Goal: Information Seeking & Learning: Learn about a topic

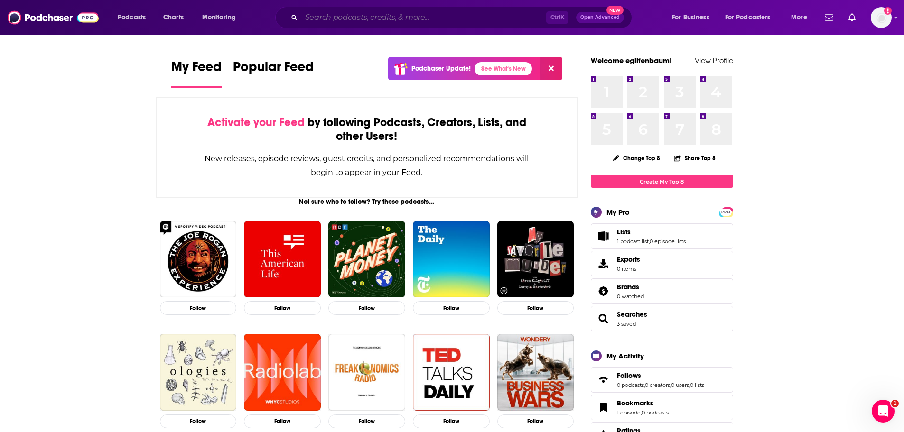
click at [378, 23] on input "Search podcasts, credits, & more..." at bounding box center [423, 17] width 245 height 15
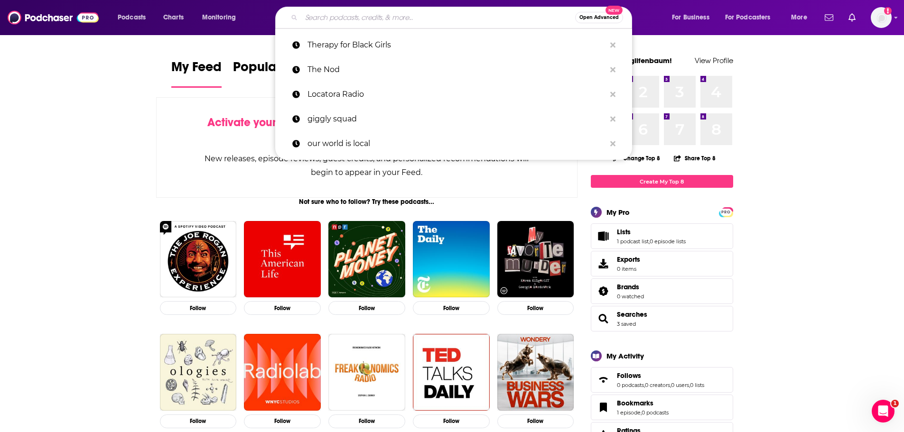
paste input "Super Mamás"
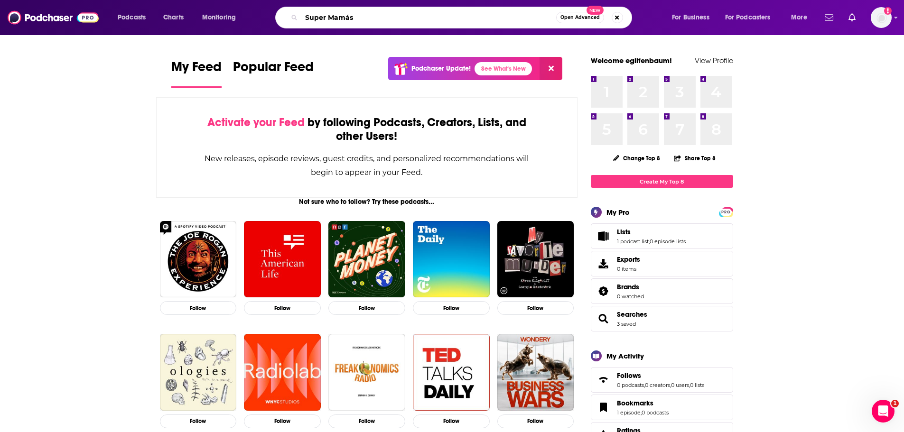
type input "Super Mamás"
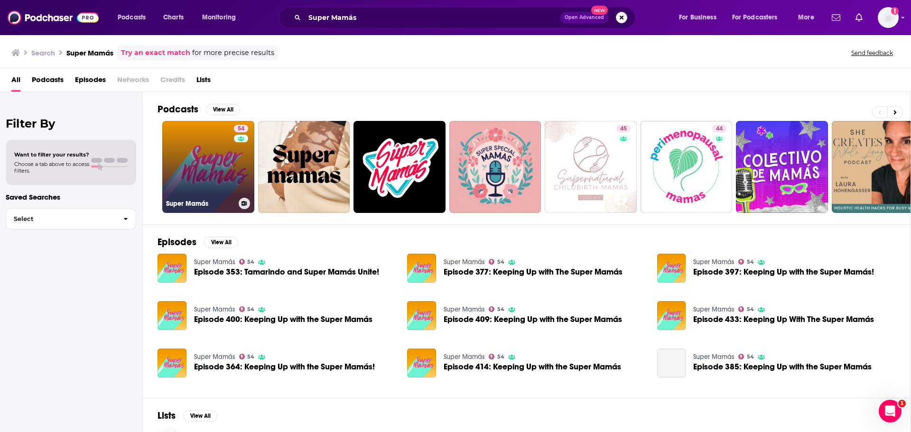
click at [213, 144] on link "54 Super Mamás" at bounding box center [208, 167] width 92 height 92
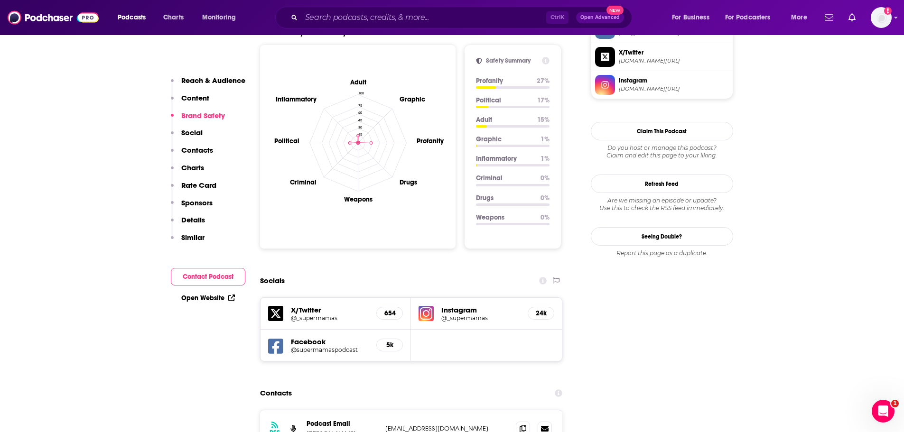
scroll to position [892, 0]
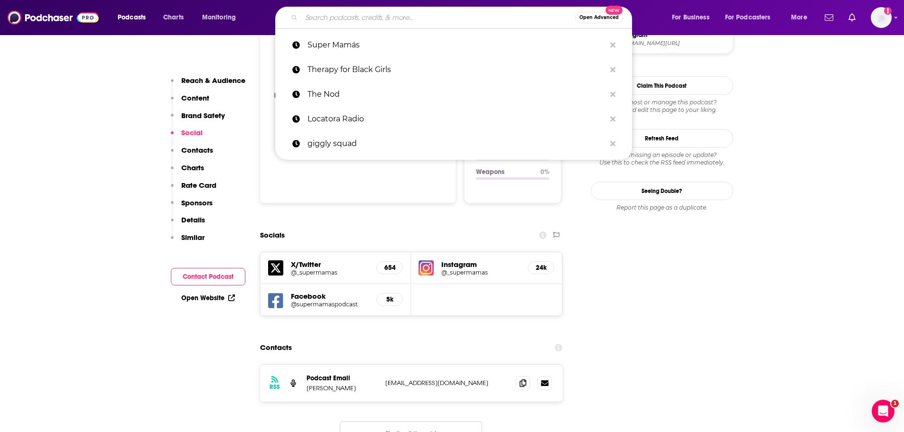
click at [372, 20] on input "Search podcasts, credits, & more..." at bounding box center [438, 17] width 274 height 15
paste input "Latino Dad Connection Podcast"
type input "Latino Dad Connection Podcast"
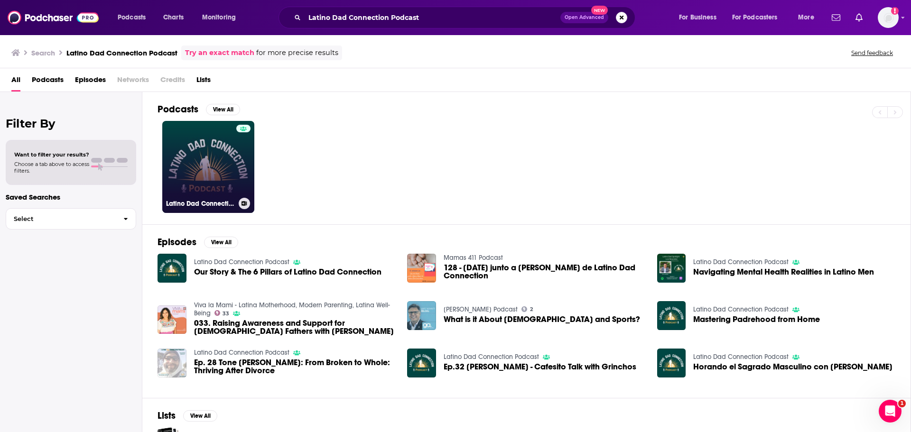
click at [200, 167] on link "Latino Dad Connection Podcast" at bounding box center [208, 167] width 92 height 92
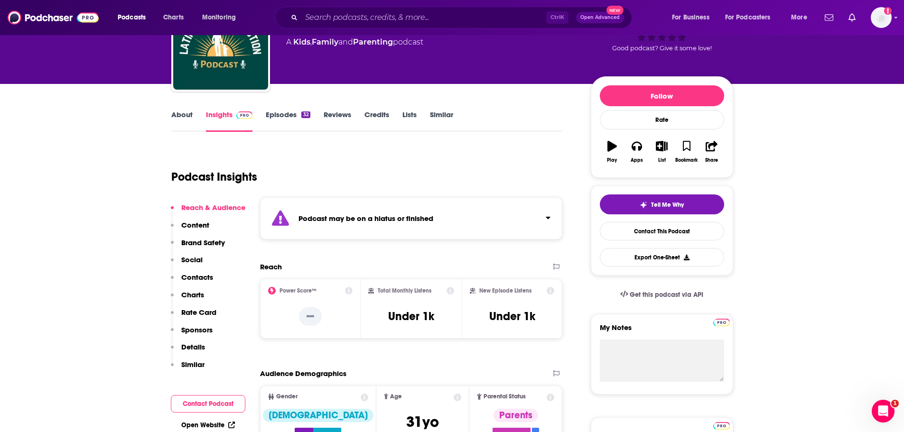
scroll to position [72, 0]
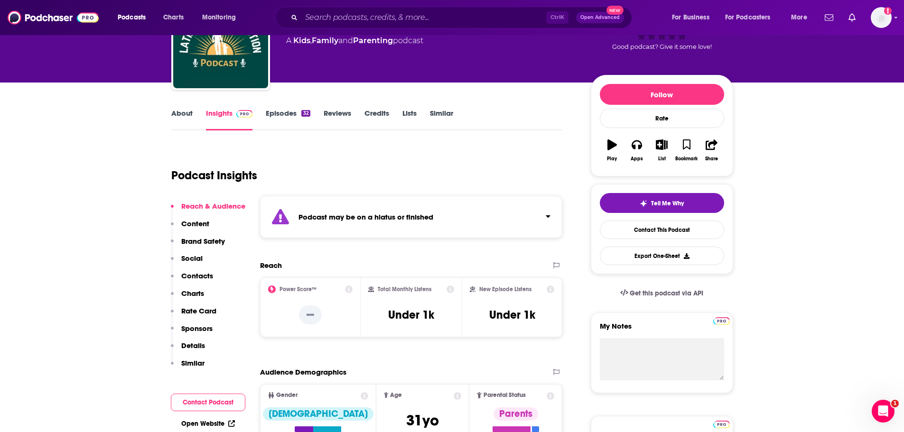
click at [547, 217] on icon "Click to expand status details" at bounding box center [548, 217] width 5 height 8
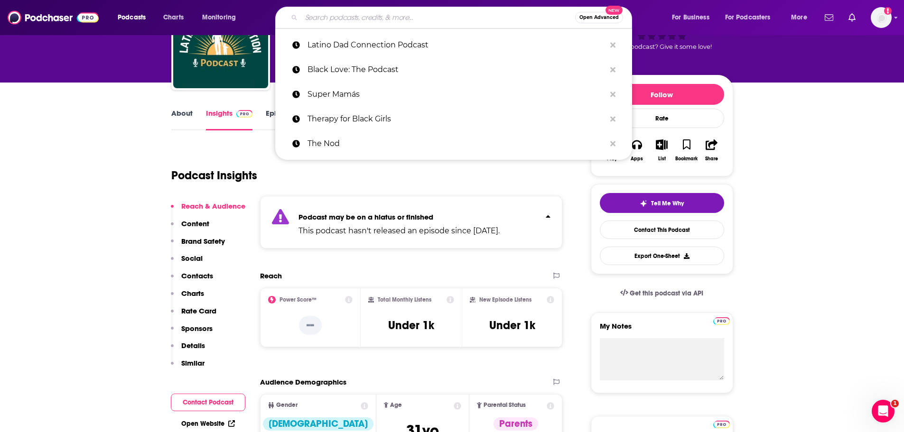
click at [371, 18] on input "Search podcasts, credits, & more..." at bounding box center [438, 17] width 274 height 15
paste input "Salud (GBH/PRX)"
type input "Salud (GBH/PRX)"
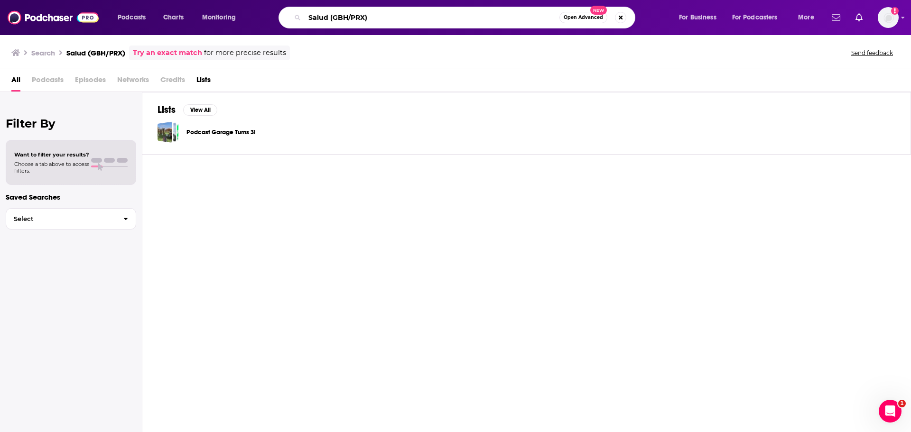
drag, startPoint x: 375, startPoint y: 19, endPoint x: 333, endPoint y: 15, distance: 42.0
click at [333, 15] on input "Salud (GBH/PRX)" at bounding box center [432, 17] width 255 height 15
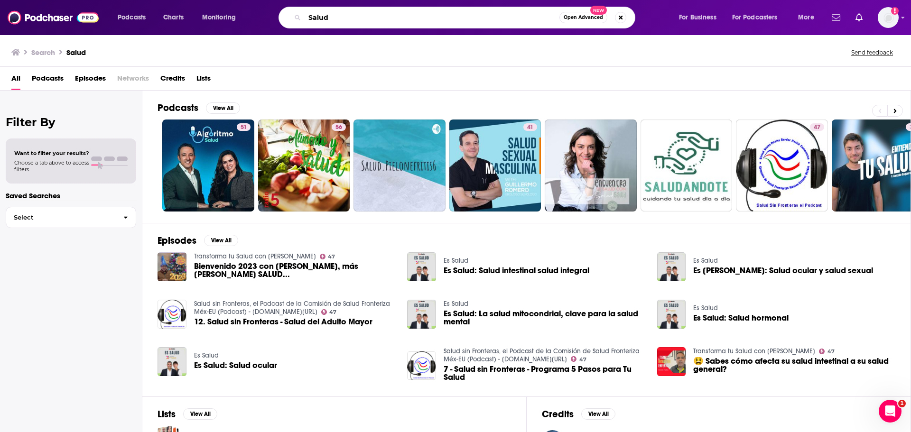
click at [366, 18] on input "Salud" at bounding box center [432, 17] width 255 height 15
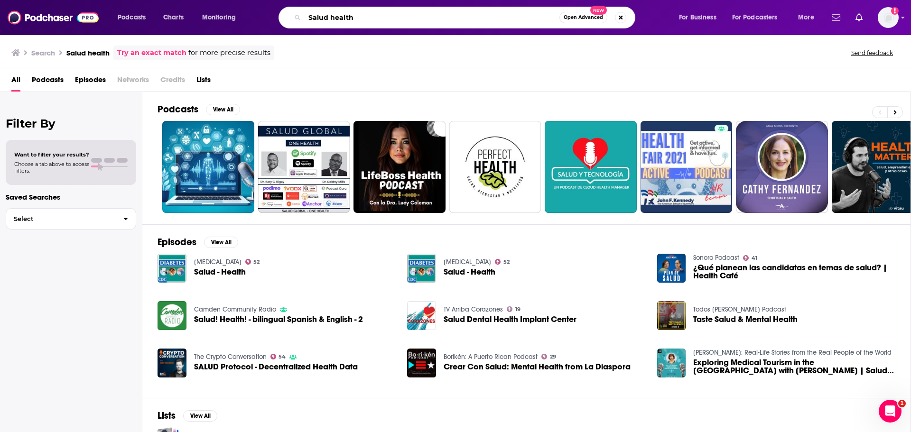
drag, startPoint x: 369, startPoint y: 15, endPoint x: 345, endPoint y: 14, distance: 24.2
click at [345, 14] on input "Salud health" at bounding box center [432, 17] width 255 height 15
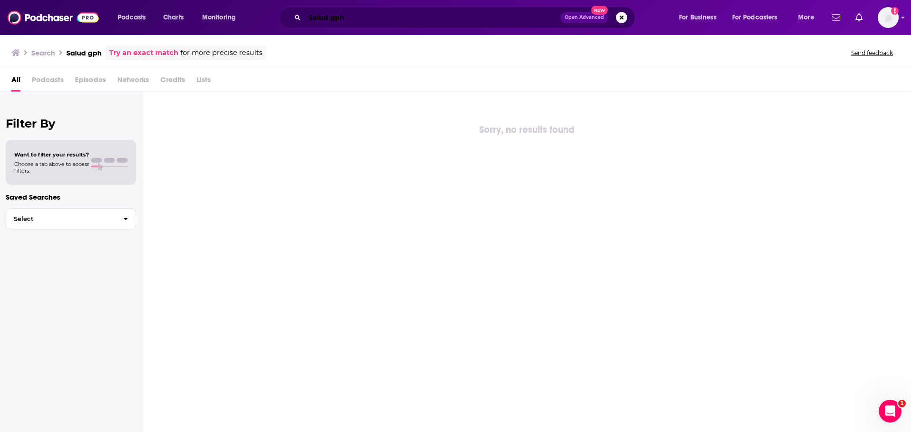
click at [366, 22] on input "Salud gph" at bounding box center [433, 17] width 256 height 15
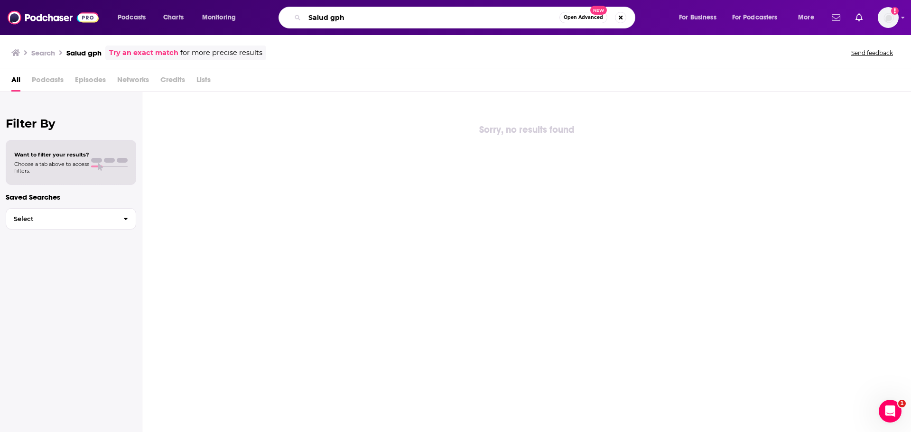
click at [366, 22] on input "Salud gph" at bounding box center [432, 17] width 255 height 15
paste input "LatinX Therapy"
type input "LatinX Therapy"
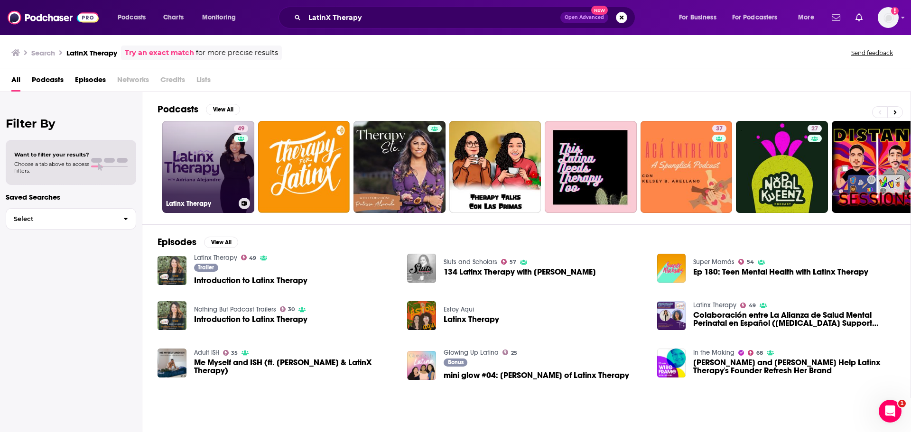
click at [225, 171] on link "49 Latinx Therapy" at bounding box center [208, 167] width 92 height 92
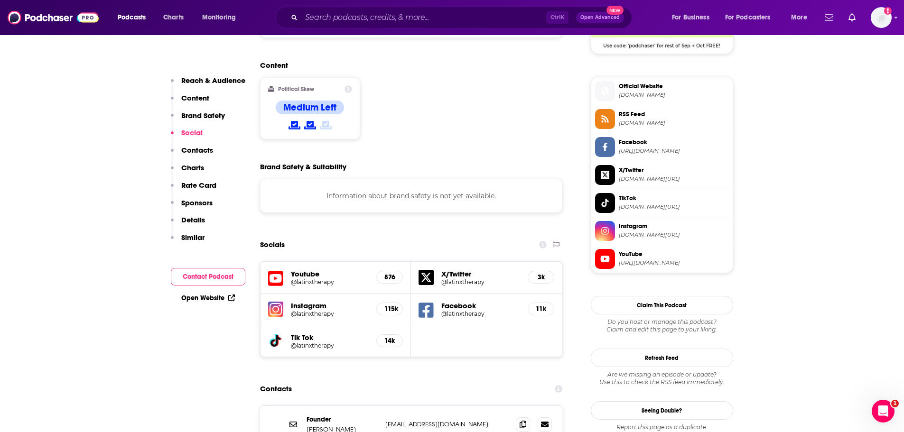
scroll to position [816, 0]
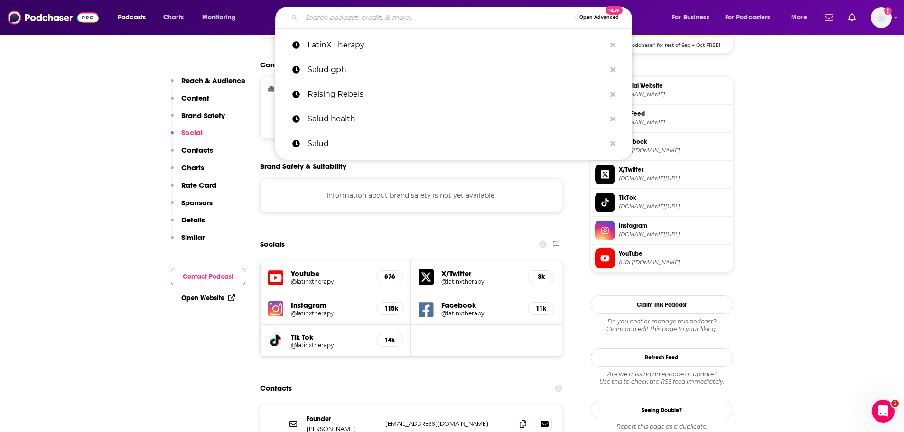
click at [354, 16] on input "Search podcasts, credits, & more..." at bounding box center [438, 17] width 274 height 15
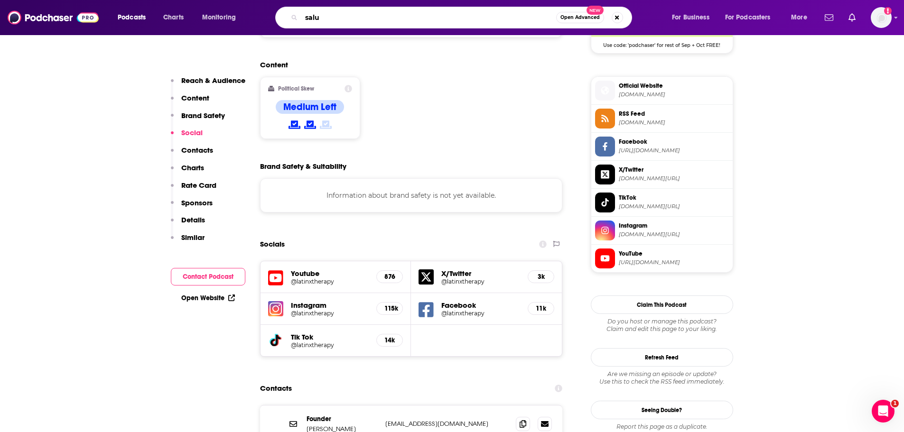
type input "salud"
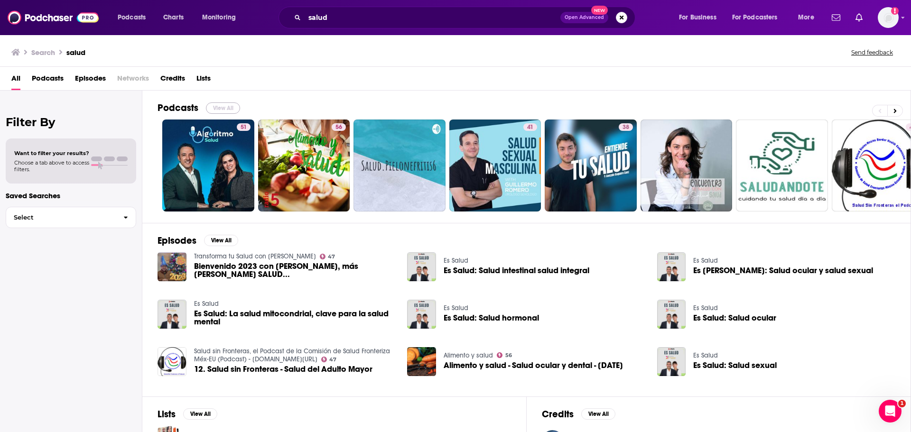
click at [219, 104] on button "View All" at bounding box center [223, 108] width 34 height 11
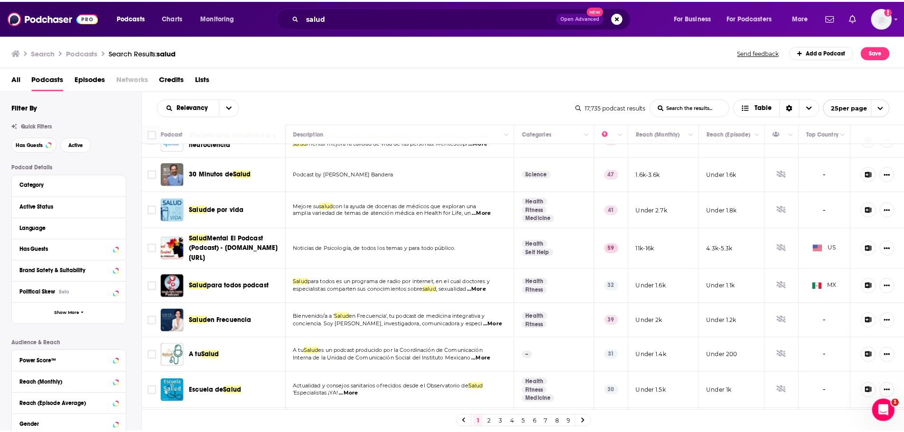
scroll to position [404, 0]
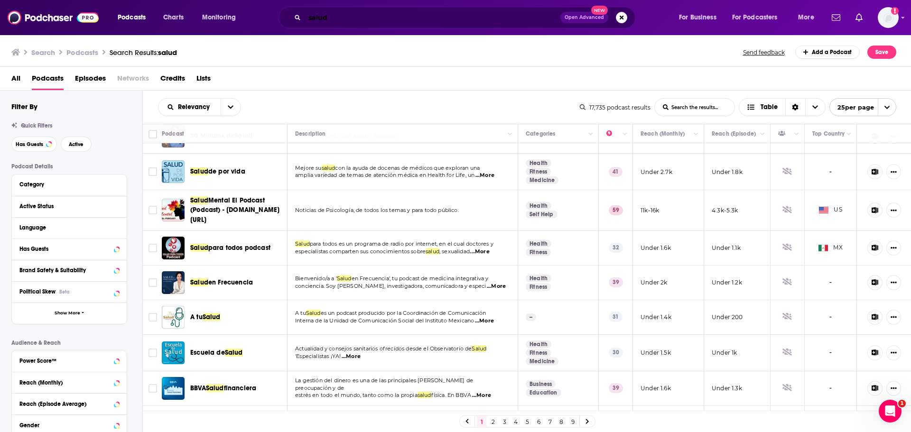
click at [346, 13] on input "salud" at bounding box center [433, 17] width 256 height 15
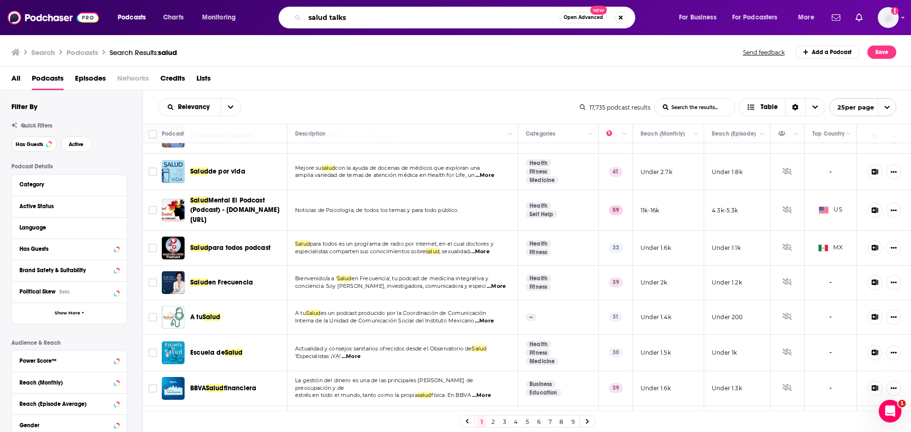
type input "salud talks"
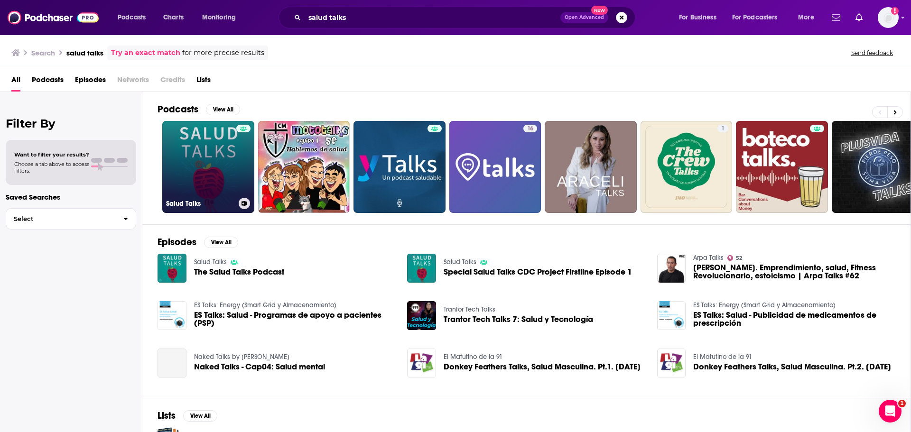
click at [217, 166] on link "Salud Talks" at bounding box center [208, 167] width 92 height 92
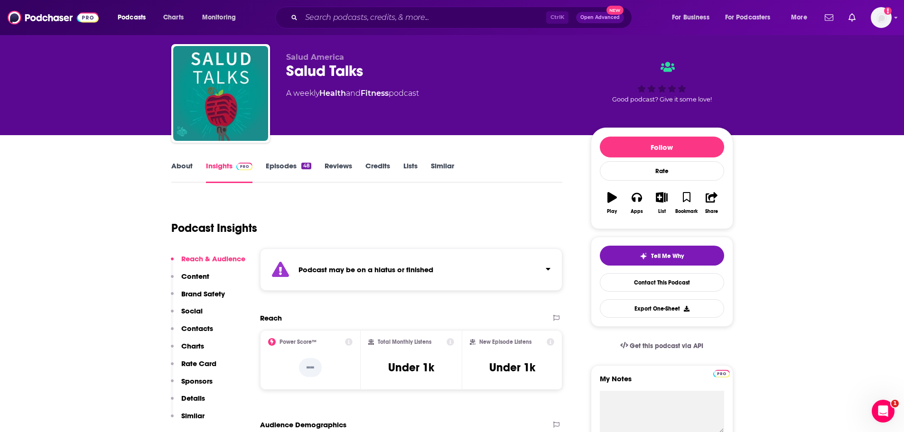
scroll to position [20, 0]
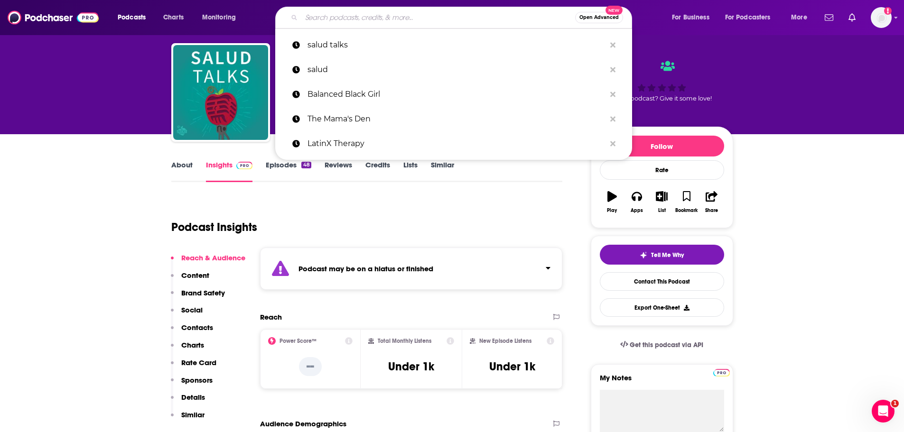
click at [357, 22] on input "Search podcasts, credits, & more..." at bounding box center [438, 17] width 274 height 15
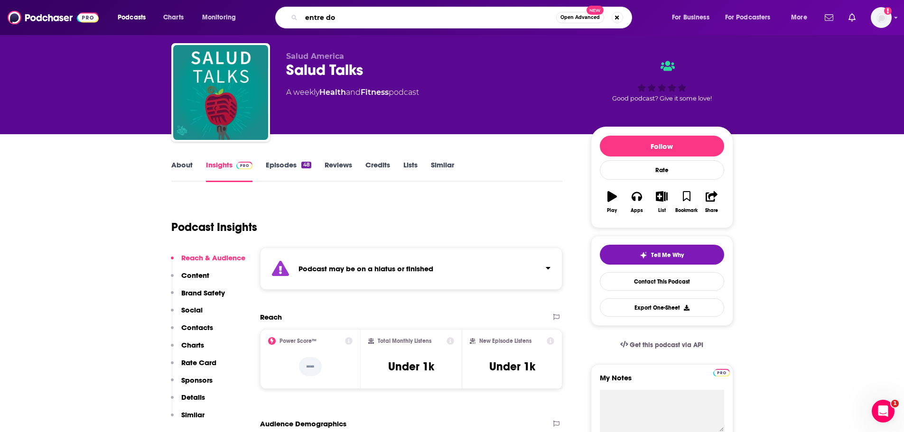
type input "entre dos"
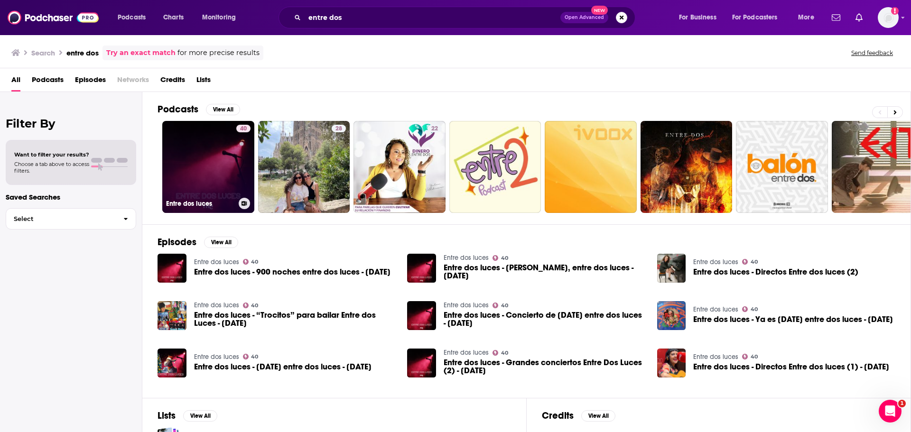
click at [196, 169] on link "40 Entre dos luces" at bounding box center [208, 167] width 92 height 92
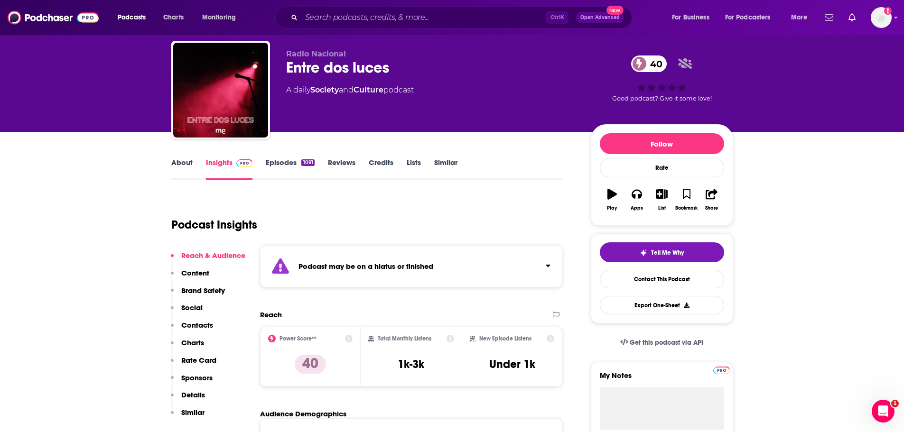
scroll to position [23, 0]
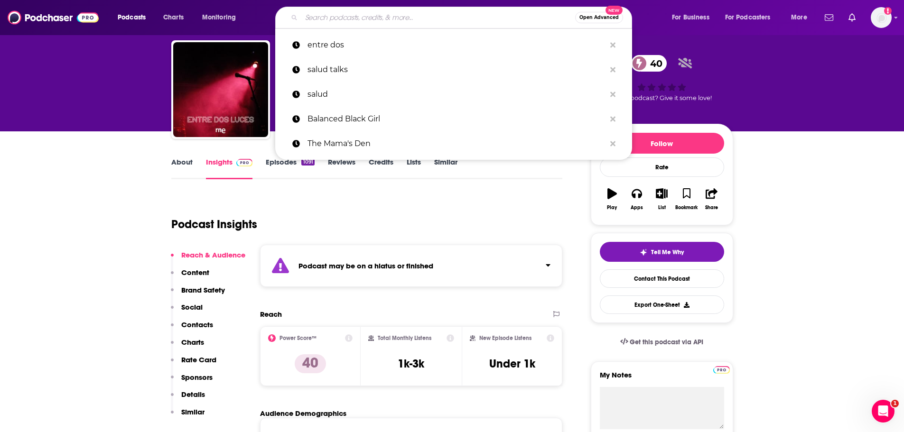
click at [355, 16] on input "Search podcasts, credits, & more..." at bounding box center [438, 17] width 274 height 15
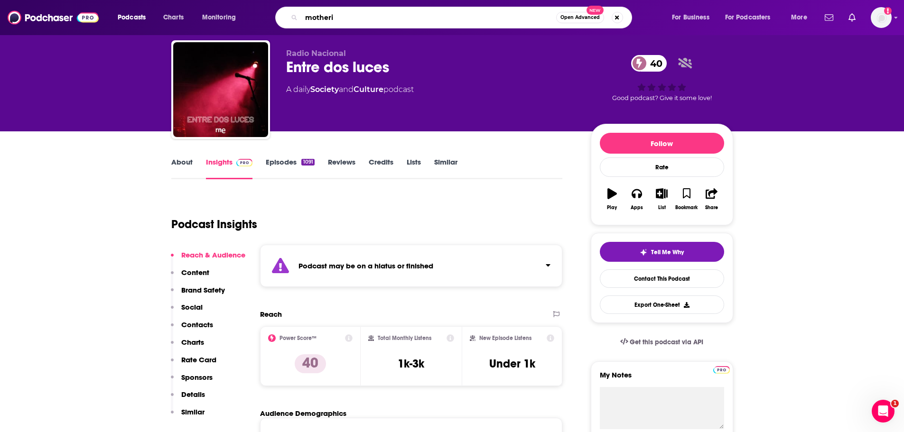
type input "motheris"
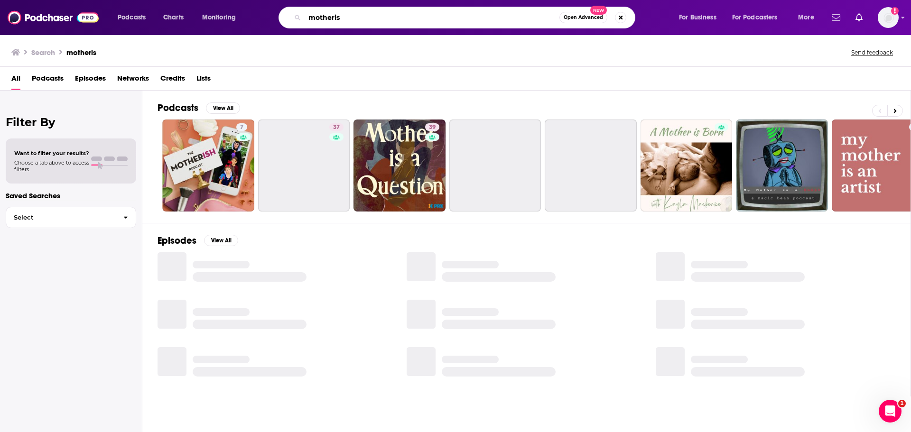
click at [355, 16] on input "motheris" at bounding box center [432, 17] width 255 height 15
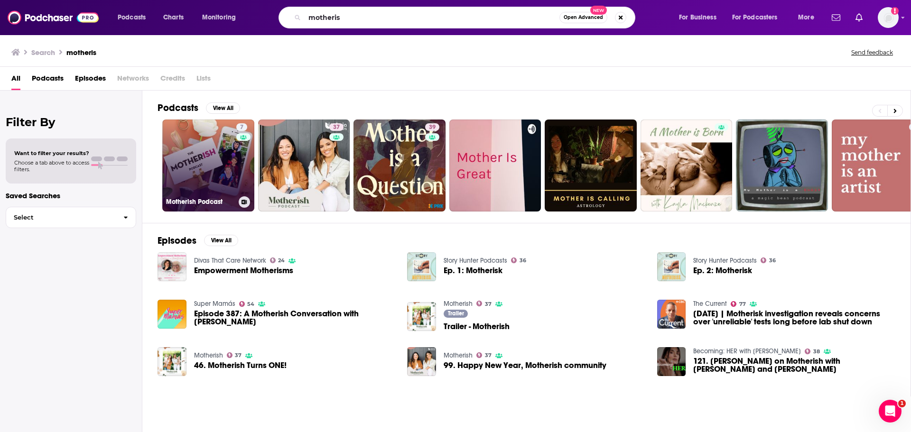
click at [218, 173] on link "7 Motherish Podcast" at bounding box center [208, 166] width 92 height 92
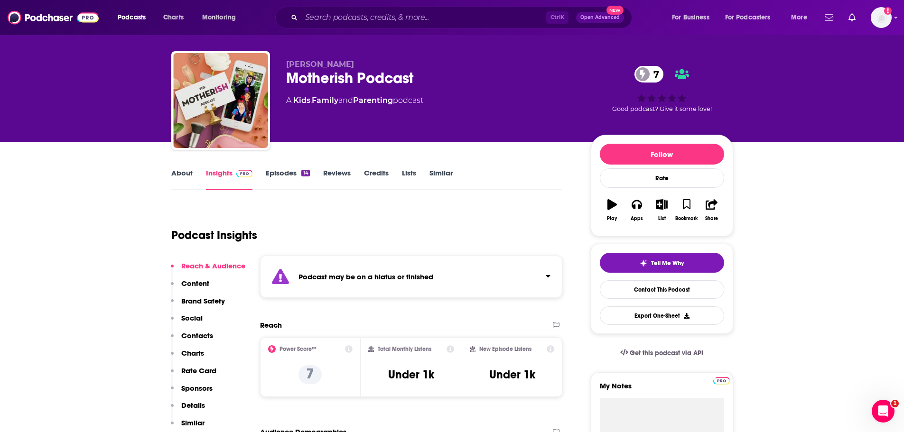
scroll to position [10, 0]
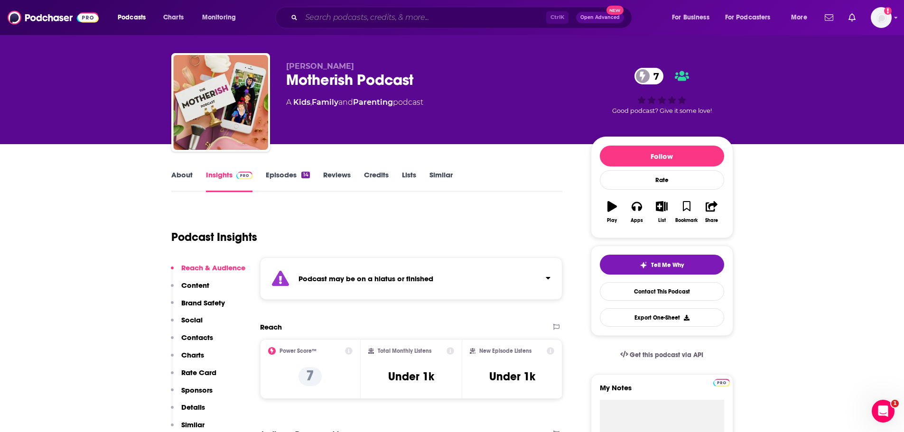
click at [397, 13] on input "Search podcasts, credits, & more..." at bounding box center [423, 17] width 245 height 15
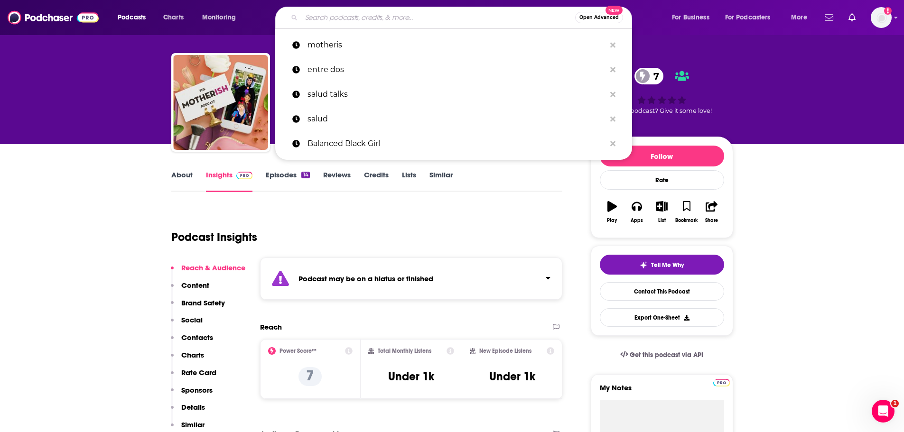
paste input "Chicana & Latina Moms Podcast"
type input "Chicana & Latina Moms Podcast"
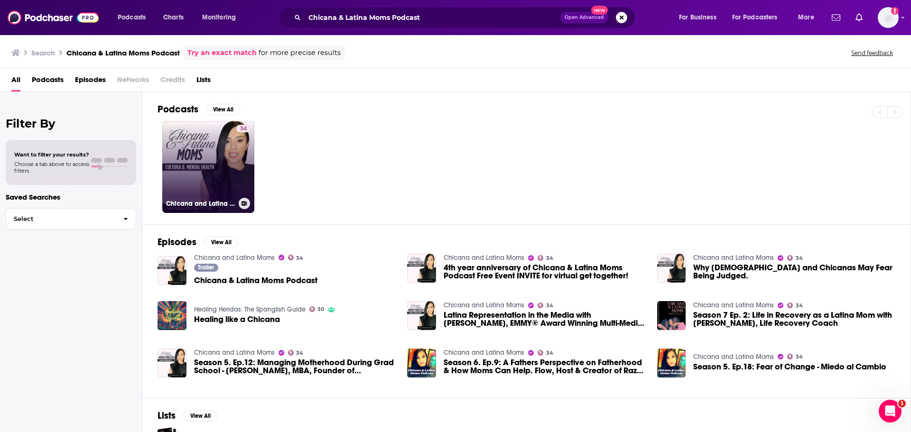
click at [221, 167] on link "34 Chicana and Latina Moms" at bounding box center [208, 167] width 92 height 92
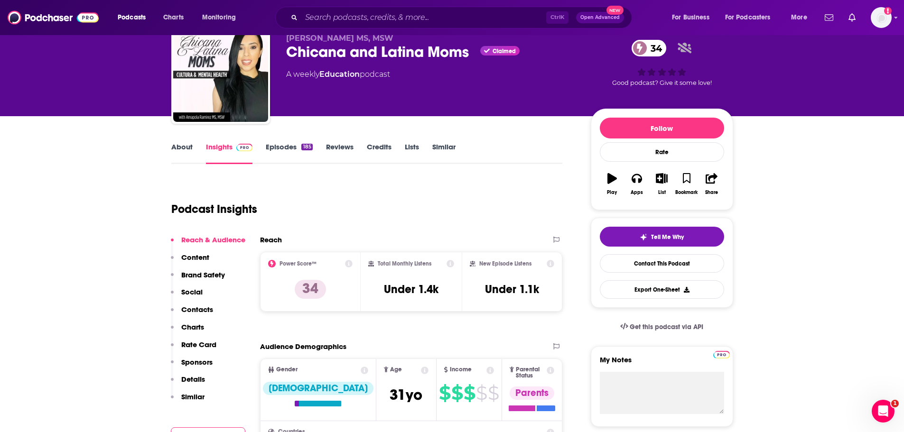
scroll to position [40, 0]
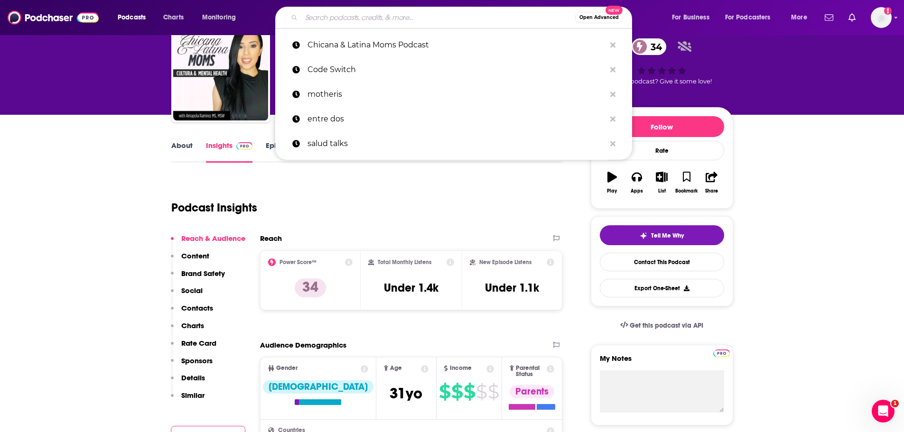
click at [331, 13] on input "Search podcasts, credits, & more..." at bounding box center [438, 17] width 274 height 15
paste input "Tamarindo Podcast"
type input "Tamarindo Podcast"
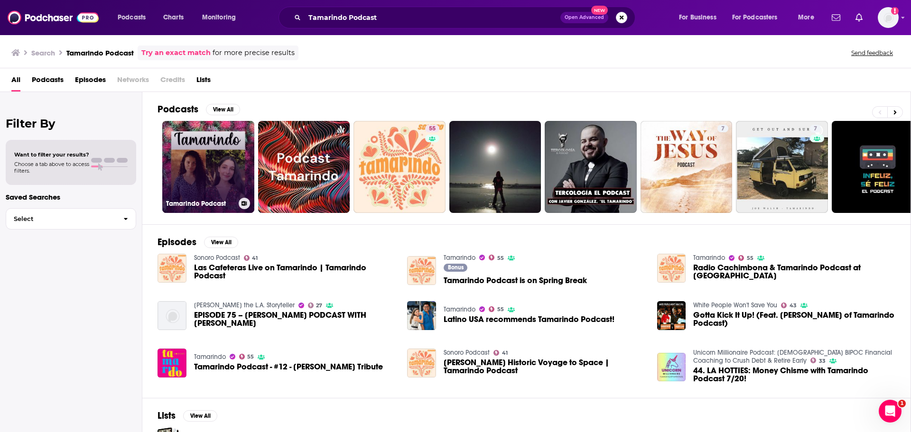
click at [218, 169] on link "Tamarindo Podcast" at bounding box center [208, 167] width 92 height 92
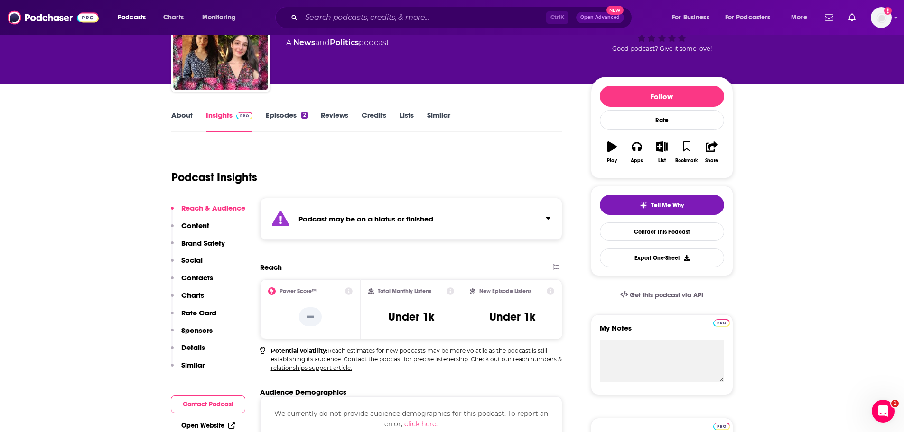
scroll to position [71, 0]
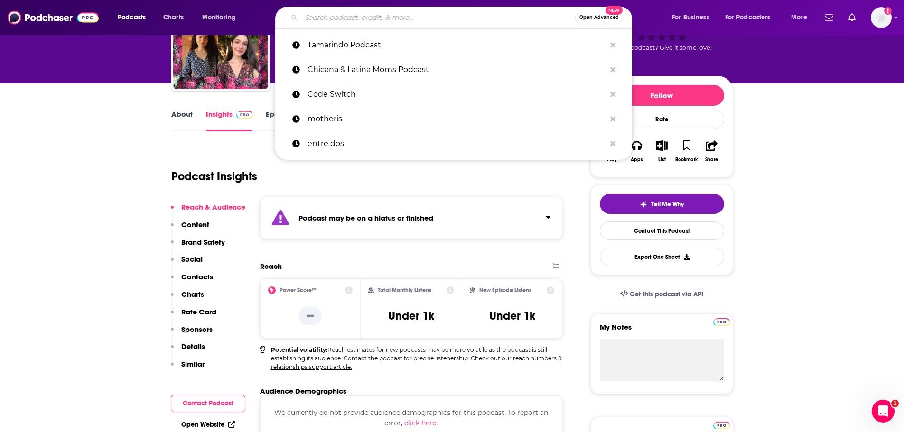
click at [339, 19] on input "Search podcasts, credits, & more..." at bounding box center [438, 17] width 274 height 15
paste input "Cafe con [PERSON_NAME]"
type input "Cafe con [PERSON_NAME]"
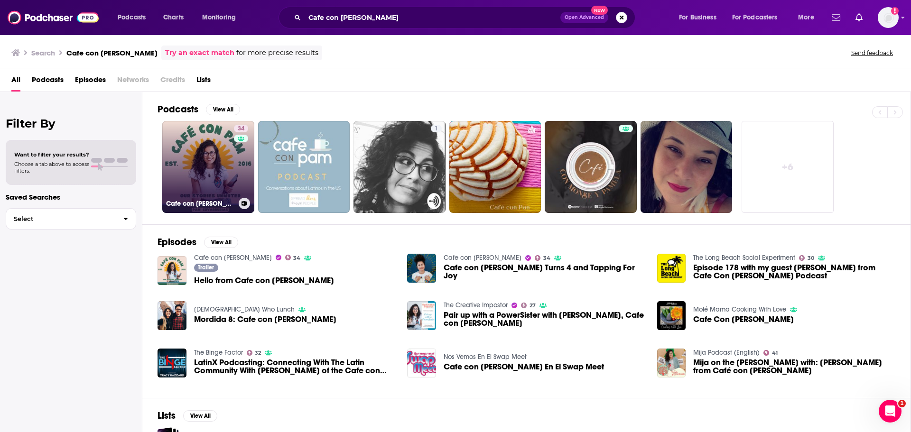
click at [195, 167] on link "34 Cafe con [PERSON_NAME]" at bounding box center [208, 167] width 92 height 92
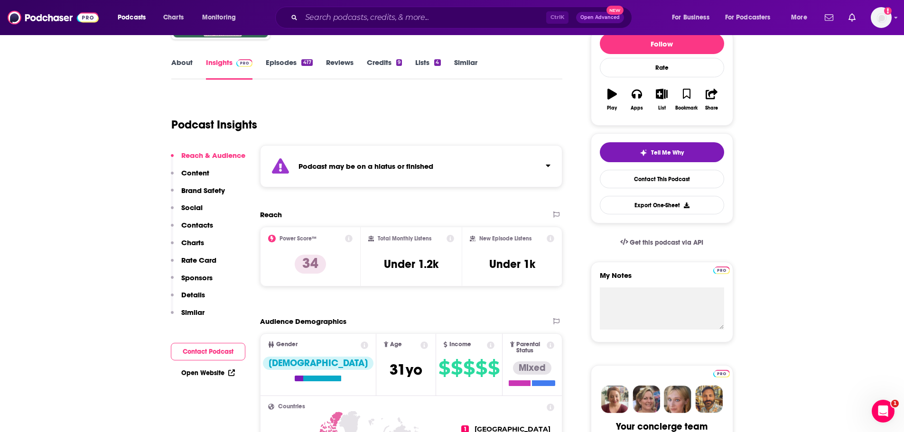
scroll to position [123, 0]
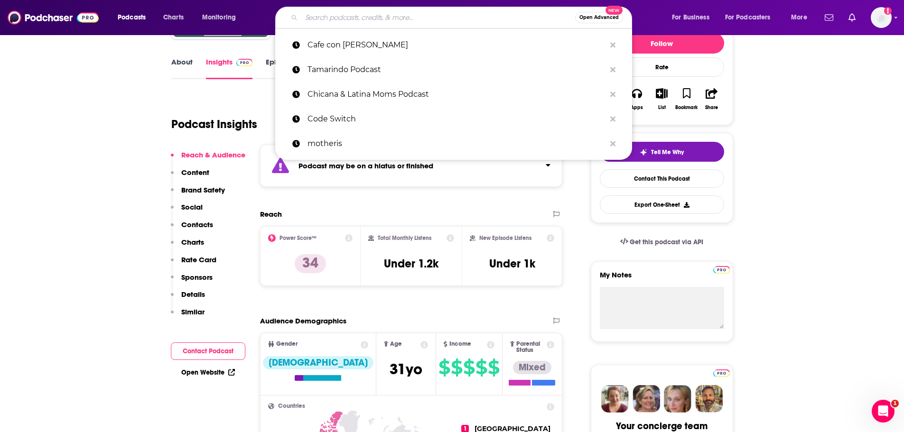
click at [414, 12] on input "Search podcasts, credits, & more..." at bounding box center [438, 17] width 274 height 15
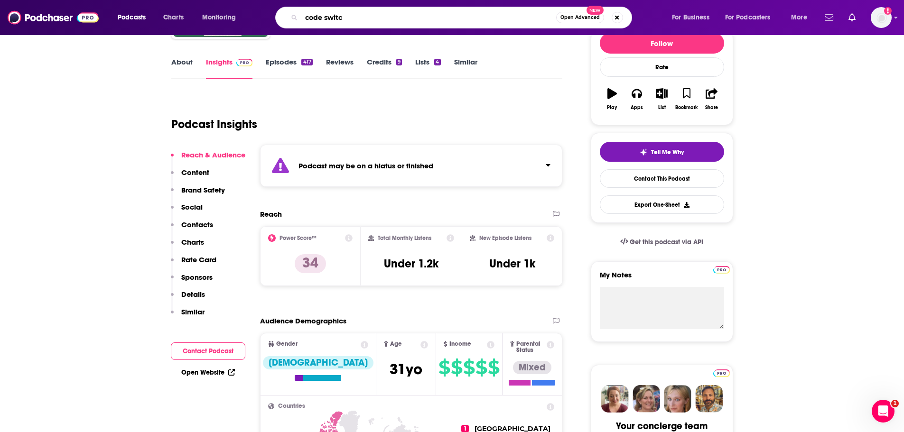
type input "code switch"
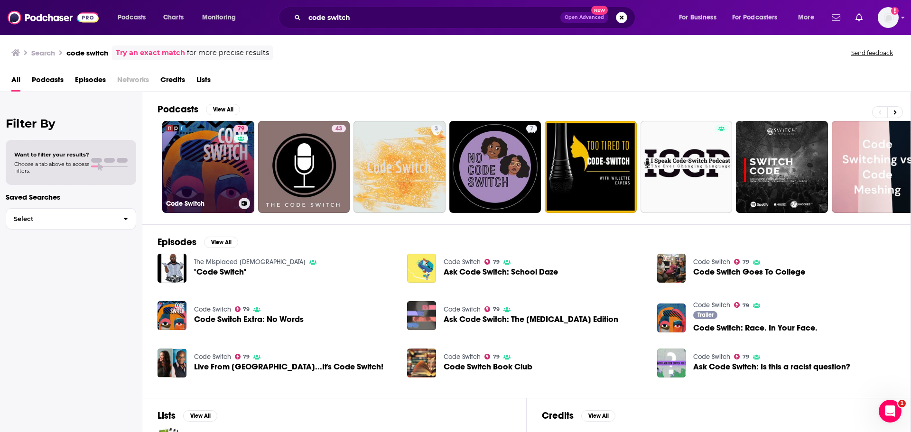
click at [217, 159] on link "79 Code Switch" at bounding box center [208, 167] width 92 height 92
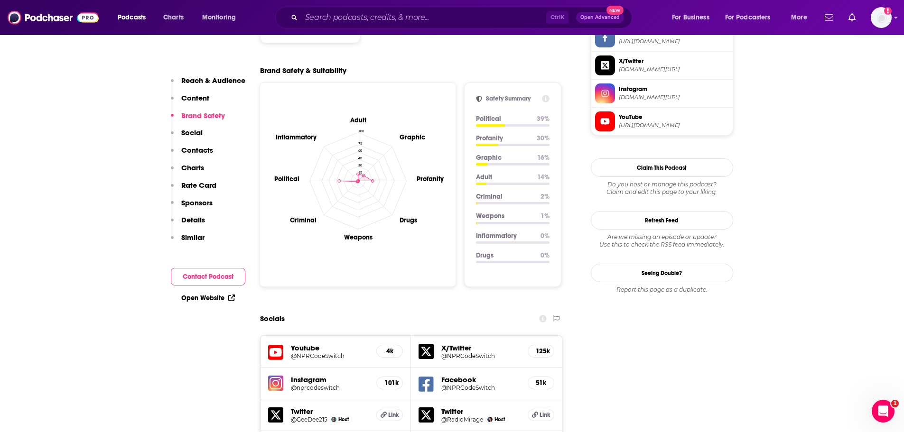
scroll to position [839, 0]
click at [403, 21] on input "Search podcasts, credits, & more..." at bounding box center [423, 17] width 245 height 15
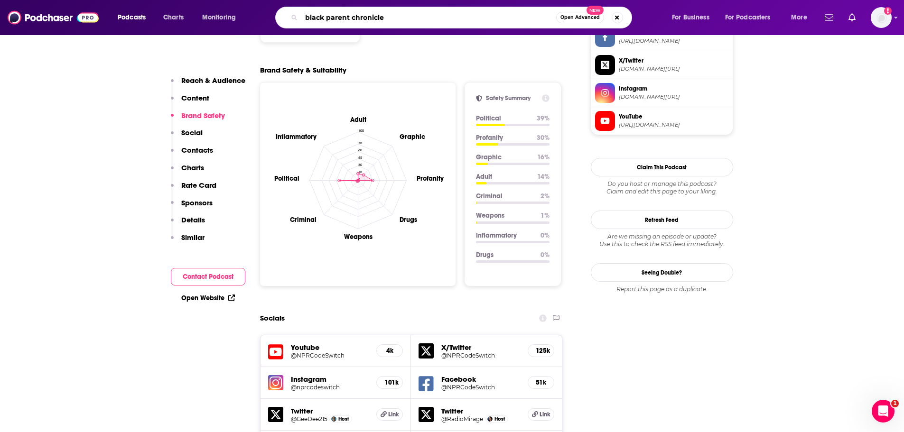
type input "black parent chronicles"
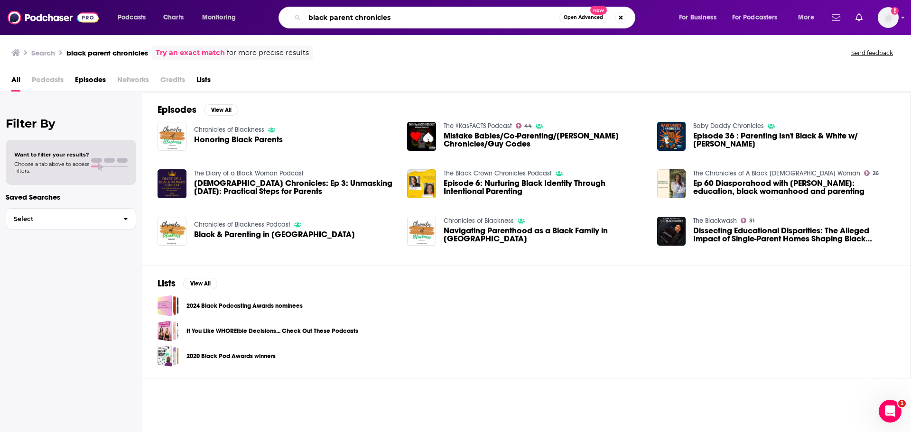
click at [402, 15] on input "black parent chronicles" at bounding box center [432, 17] width 255 height 15
click at [441, 16] on input "black parent chronicles" at bounding box center [432, 17] width 255 height 15
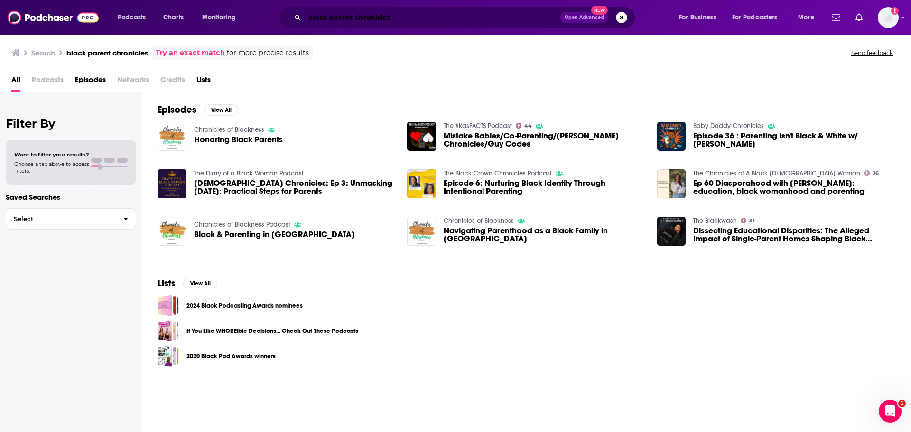
click at [358, 20] on input "black parent chronicles" at bounding box center [433, 17] width 256 height 15
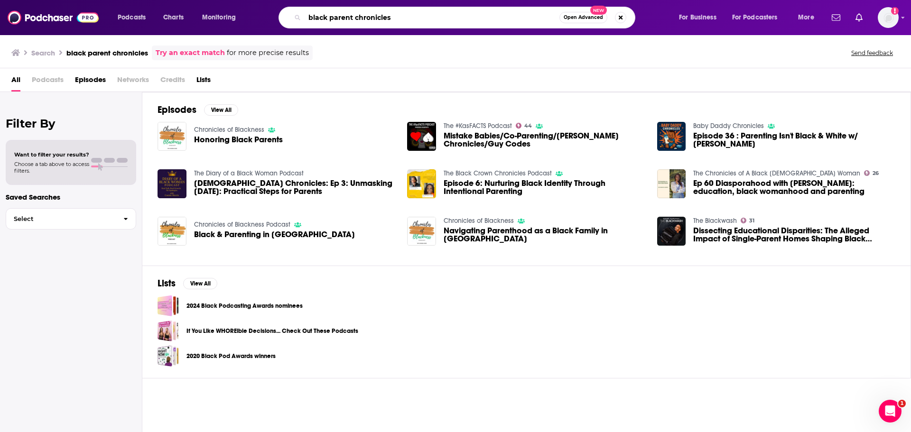
click at [358, 20] on input "black parent chronicles" at bounding box center [432, 17] width 255 height 15
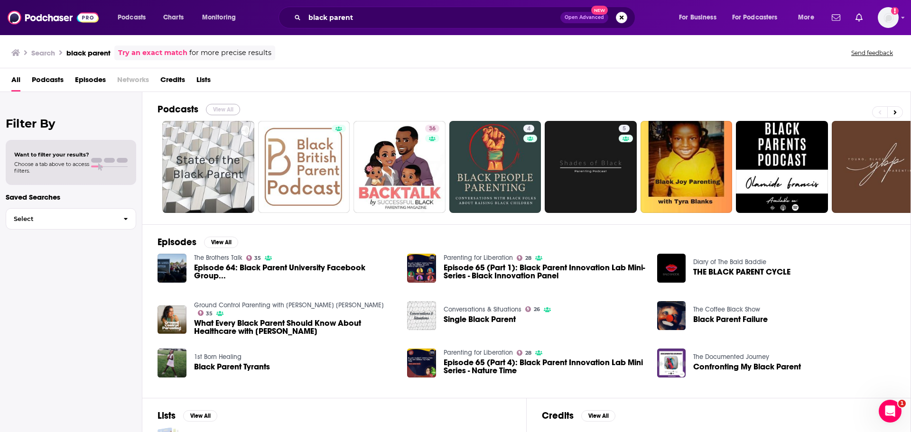
click at [225, 106] on button "View All" at bounding box center [223, 109] width 34 height 11
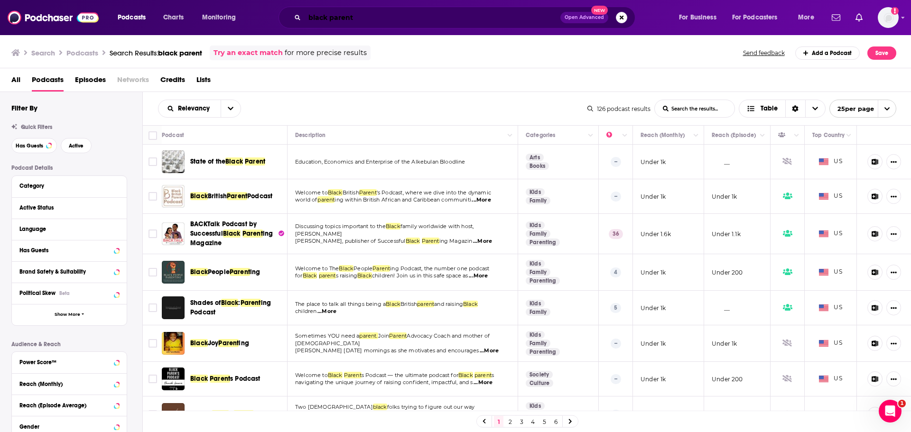
click at [402, 23] on input "black parent" at bounding box center [433, 17] width 256 height 15
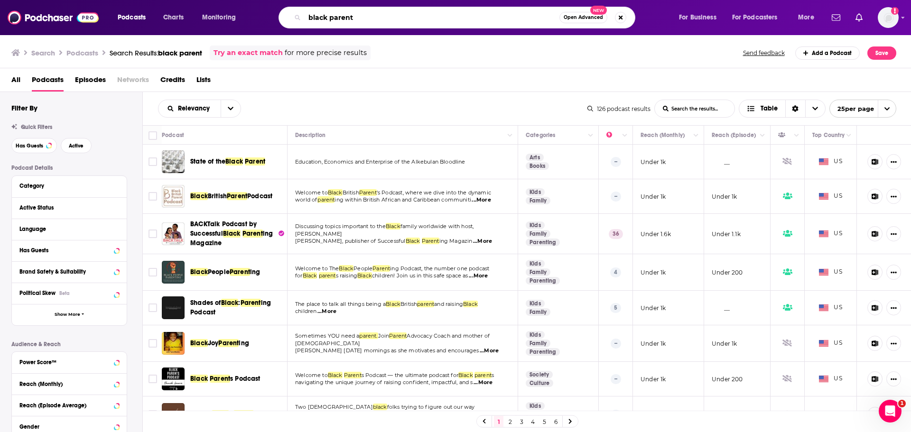
click at [402, 23] on input "black parent" at bounding box center [432, 17] width 255 height 15
type input "therapy for black girls"
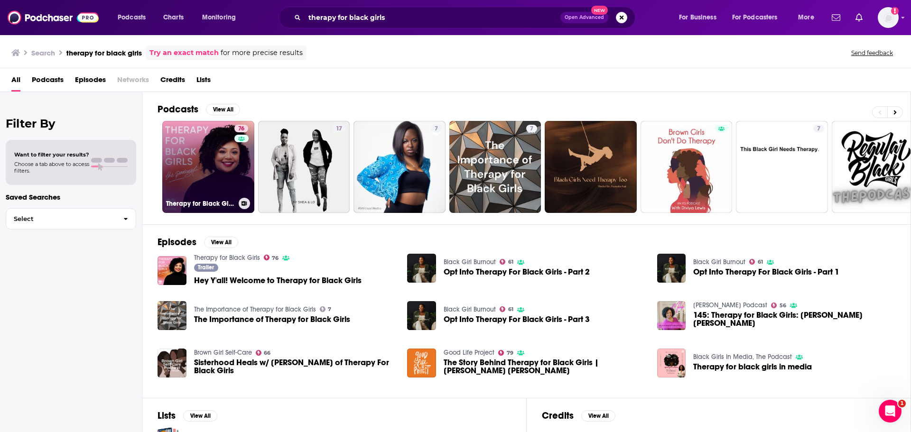
click at [232, 151] on link "76 Therapy for Black Girls" at bounding box center [208, 167] width 92 height 92
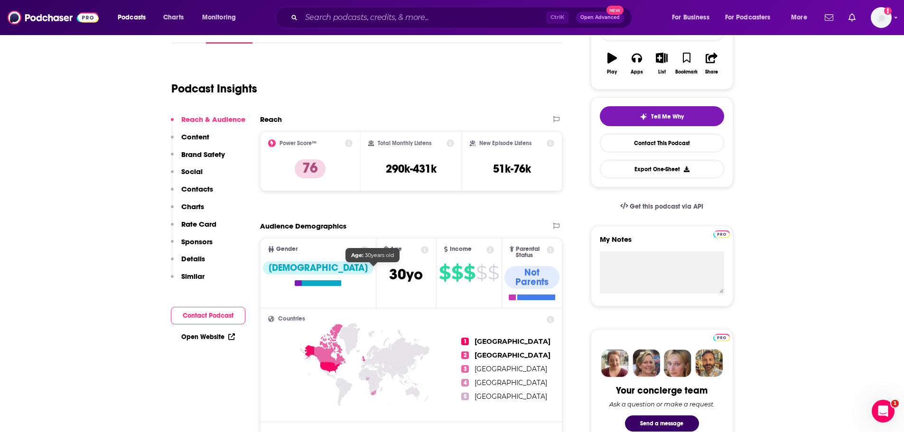
scroll to position [159, 0]
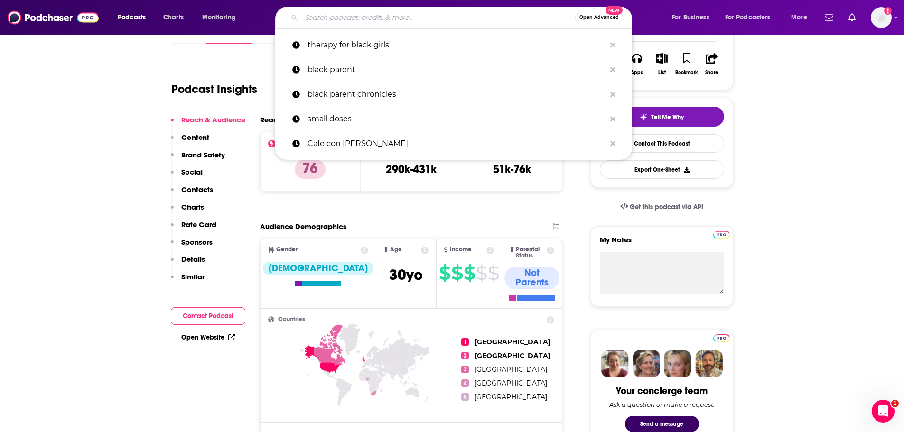
click at [337, 19] on input "Search podcasts, credits, & more..." at bounding box center [438, 17] width 274 height 15
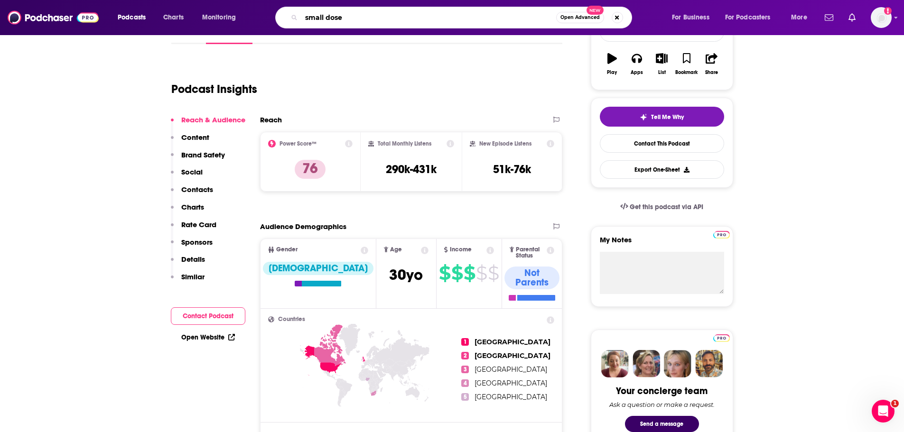
type input "small doses"
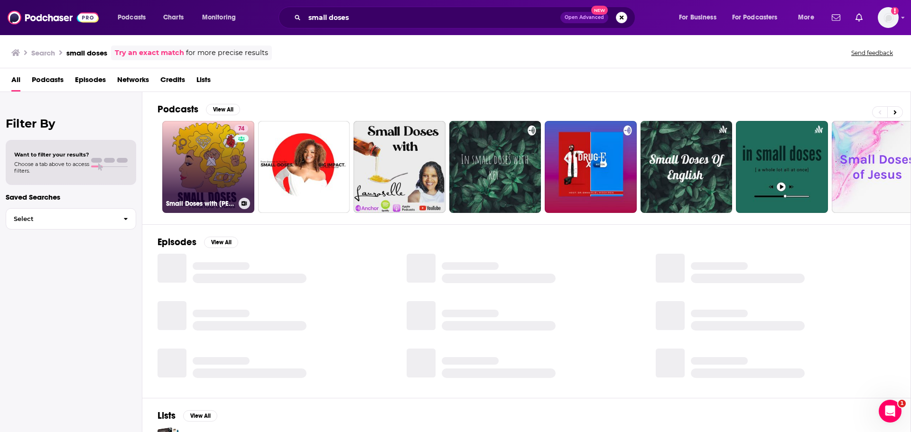
click at [203, 155] on link "74 Small Doses with [PERSON_NAME]" at bounding box center [208, 167] width 92 height 92
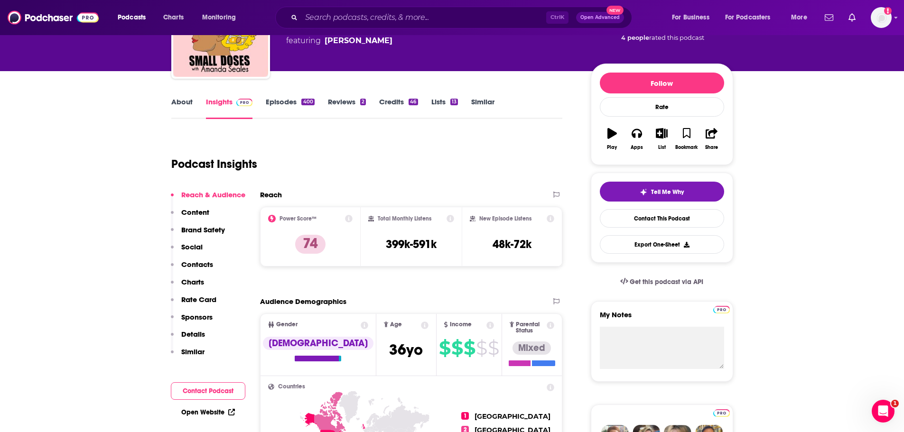
scroll to position [46, 0]
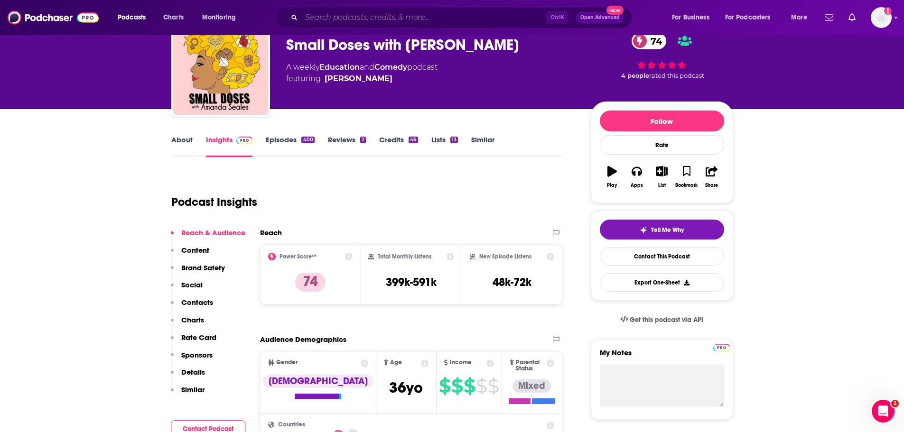
click at [378, 12] on input "Search podcasts, credits, & more..." at bounding box center [423, 17] width 245 height 15
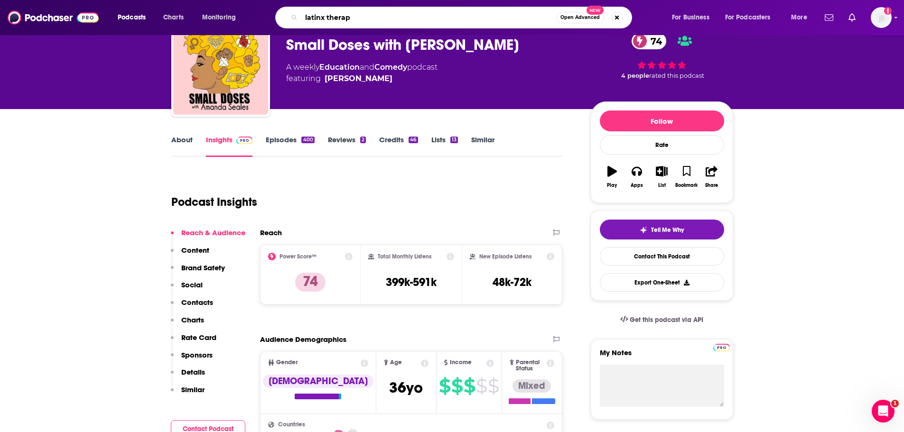
type input "latinx therapy"
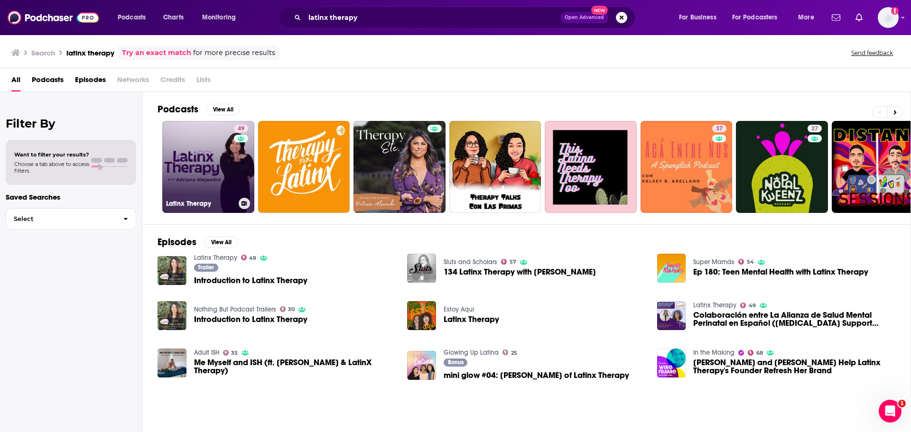
click at [206, 167] on link "49 Latinx Therapy" at bounding box center [208, 167] width 92 height 92
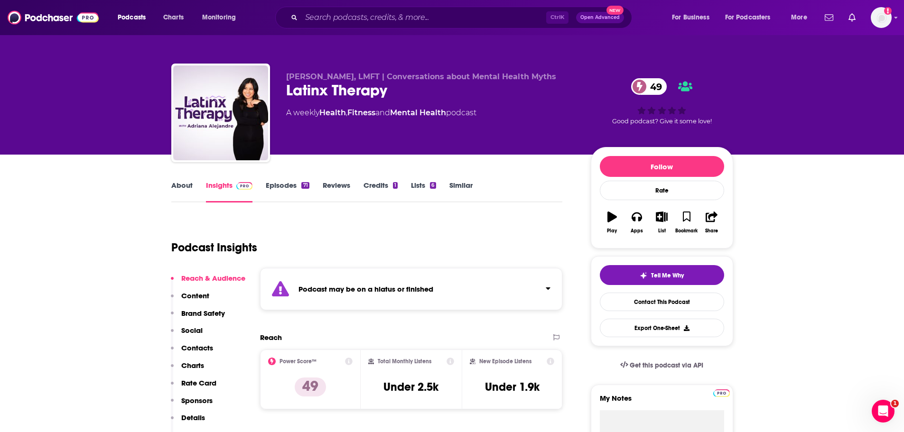
click at [497, 273] on div "Podcast may be on a hiatus or finished" at bounding box center [411, 289] width 303 height 42
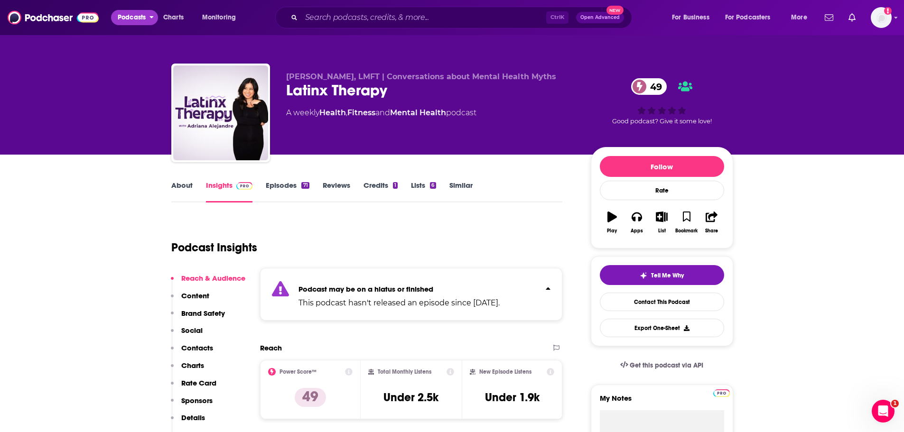
click at [130, 20] on span "Podcasts" at bounding box center [132, 17] width 28 height 13
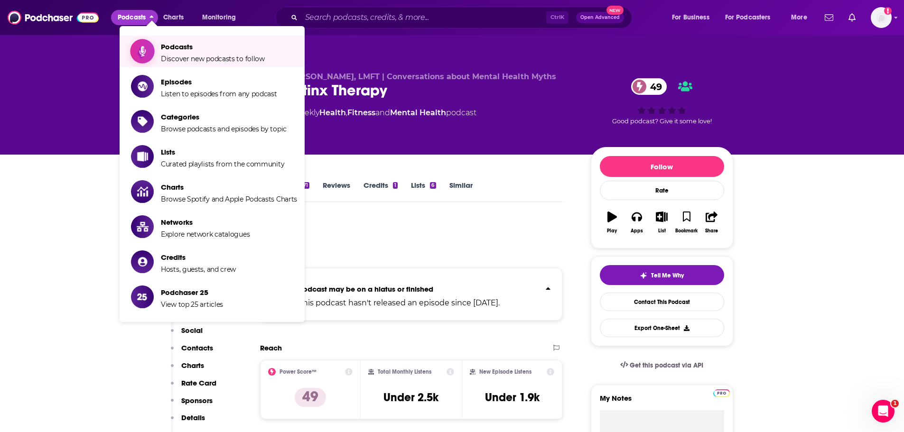
click at [154, 54] on span "Show item sub-menu" at bounding box center [142, 51] width 73 height 73
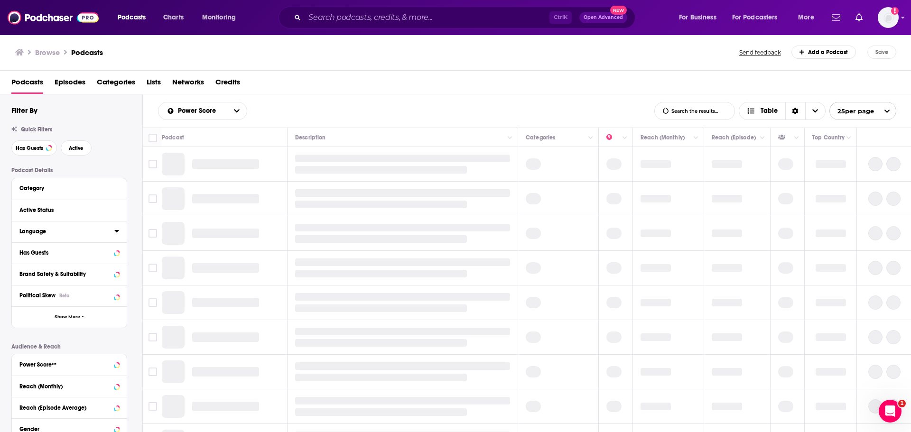
click at [74, 232] on div "Language" at bounding box center [63, 231] width 89 height 7
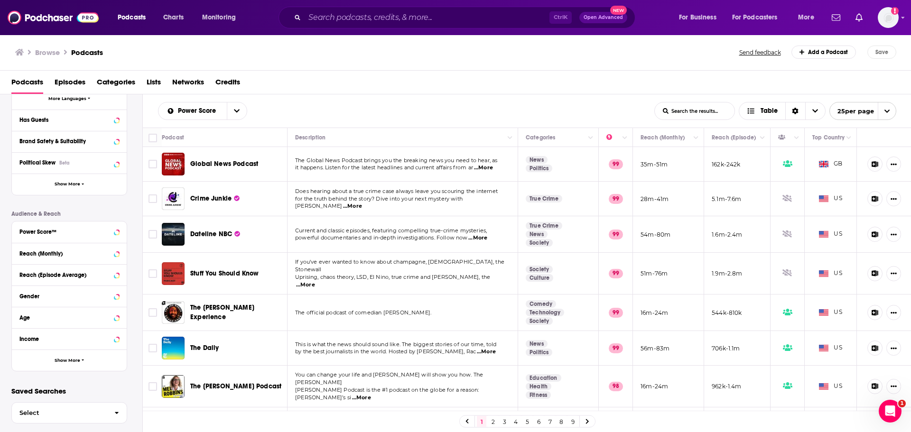
scroll to position [272, 0]
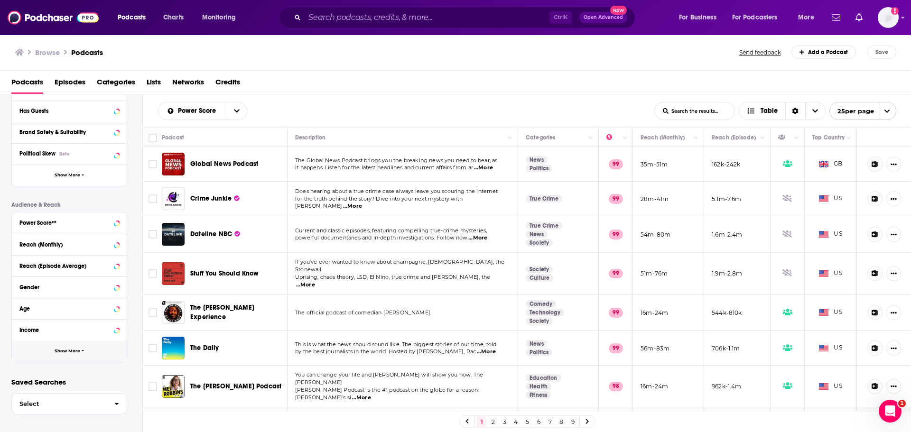
click at [67, 350] on span "Show More" at bounding box center [68, 351] width 26 height 5
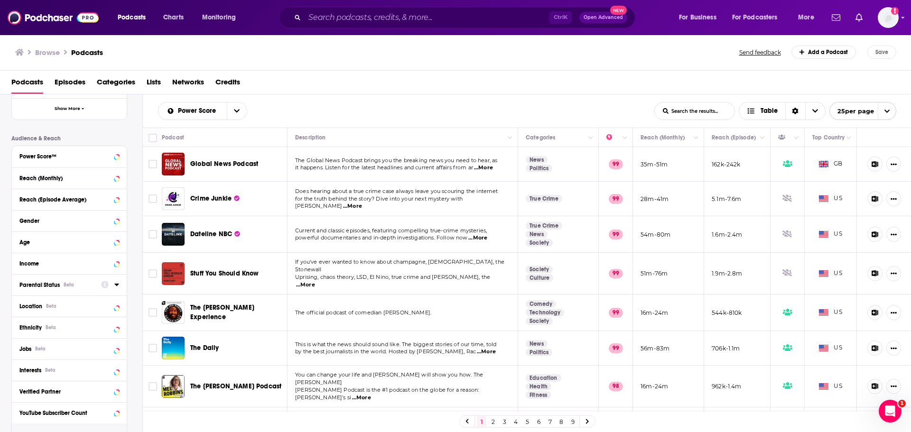
scroll to position [339, 0]
click at [88, 331] on button "Ethnicity Beta" at bounding box center [60, 326] width 82 height 12
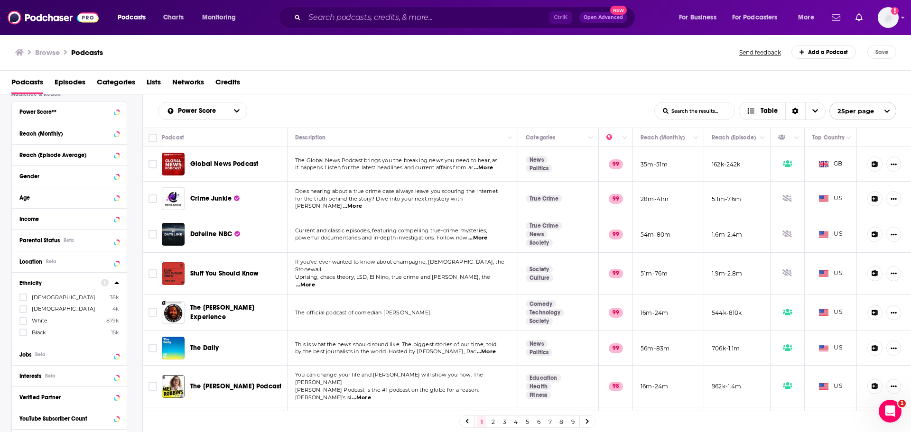
click at [45, 295] on span "[DEMOGRAPHIC_DATA]" at bounding box center [64, 297] width 64 height 7
click at [23, 300] on input "multiSelectOption-hispanic-0" at bounding box center [23, 300] width 0 height 0
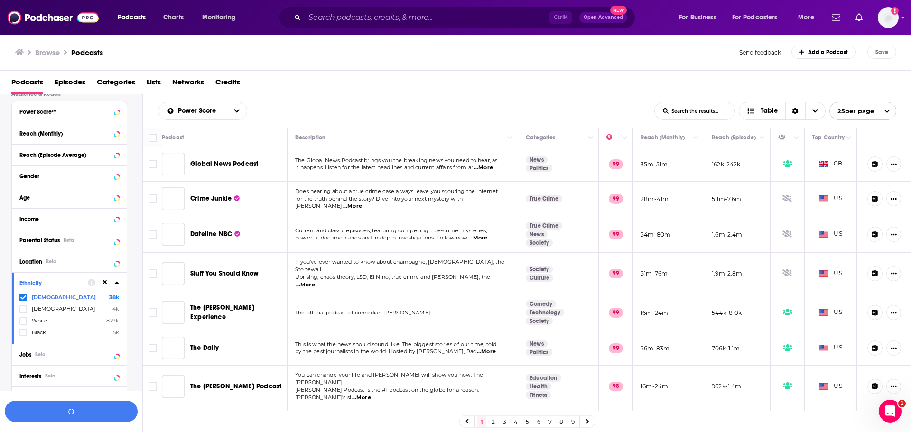
scroll to position [406, 0]
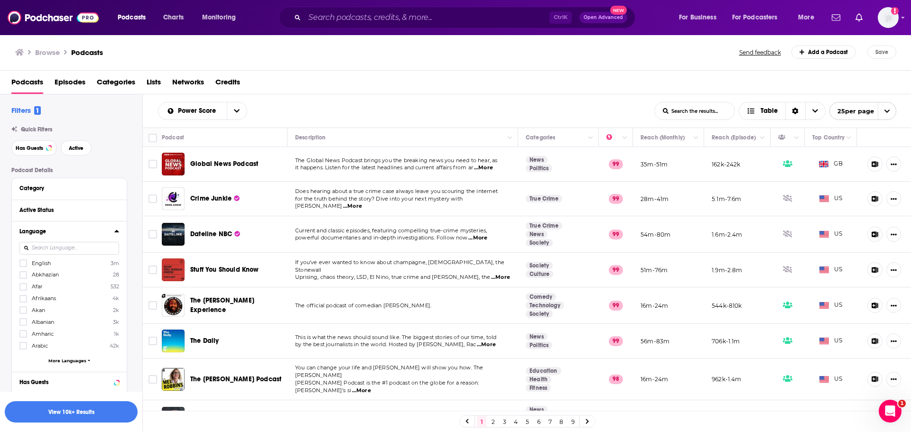
scroll to position [406, 0]
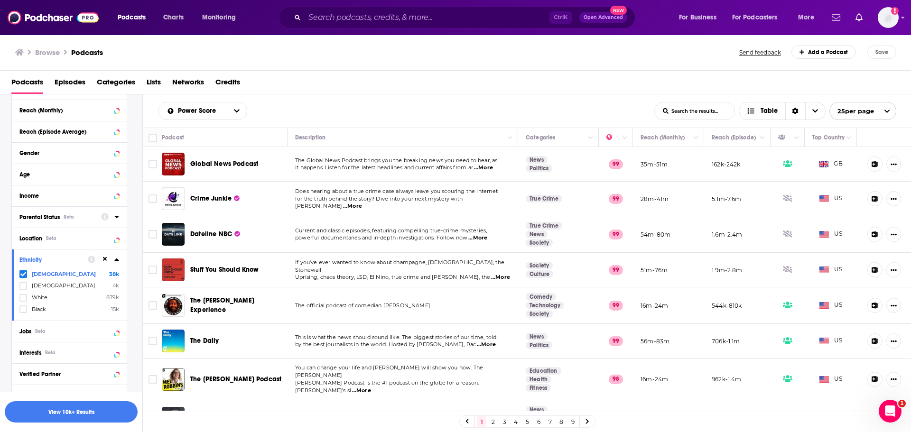
click at [117, 216] on icon at bounding box center [116, 217] width 4 height 2
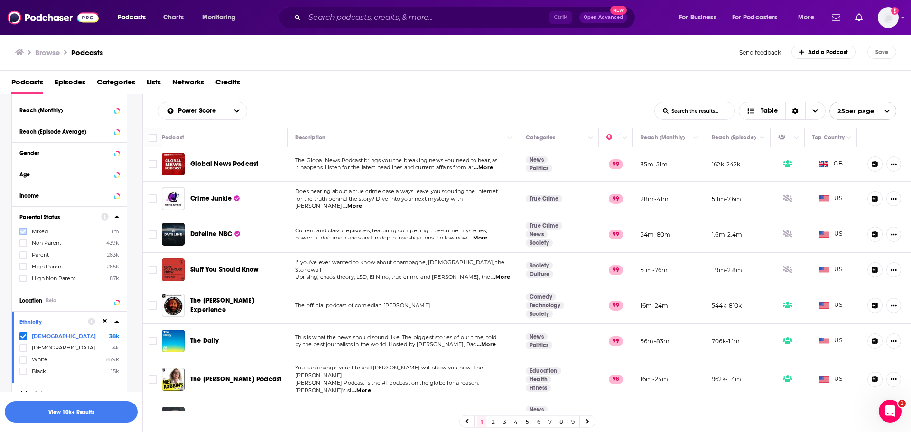
click at [25, 230] on icon at bounding box center [23, 231] width 6 height 4
click at [22, 253] on icon at bounding box center [23, 256] width 6 height 6
click at [22, 265] on icon at bounding box center [23, 267] width 6 height 6
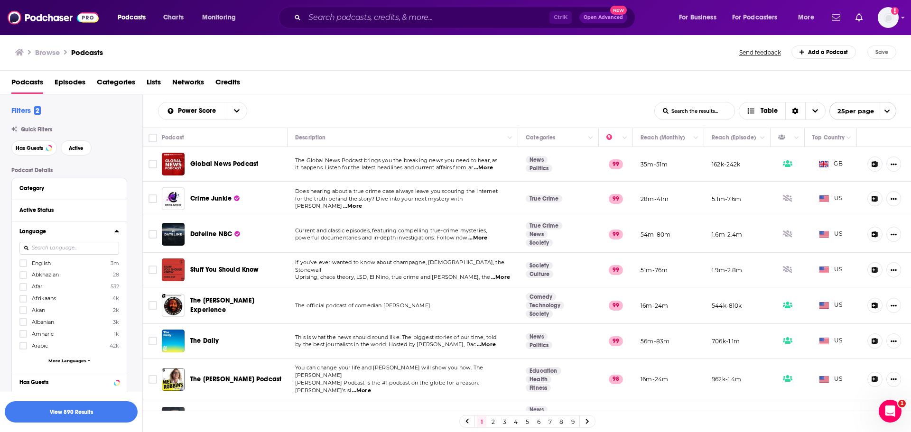
scroll to position [0, 0]
click at [118, 233] on icon at bounding box center [116, 231] width 5 height 8
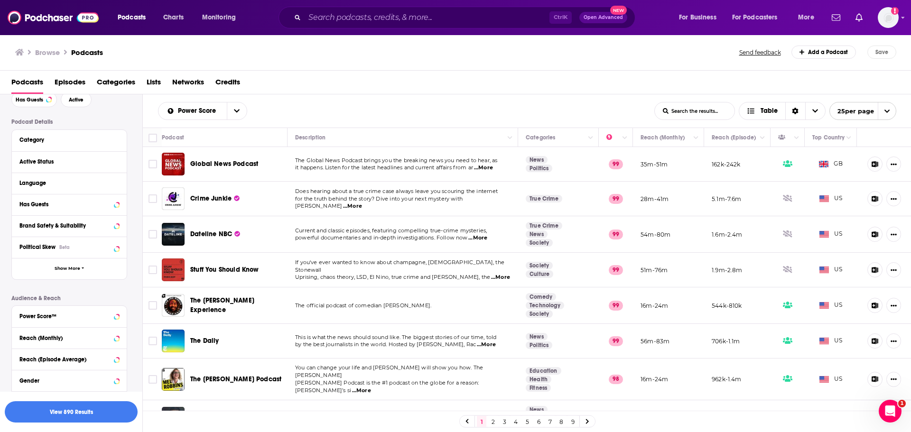
scroll to position [48, 0]
click at [118, 246] on icon at bounding box center [116, 247] width 4 height 2
click at [24, 299] on label at bounding box center [23, 303] width 8 height 8
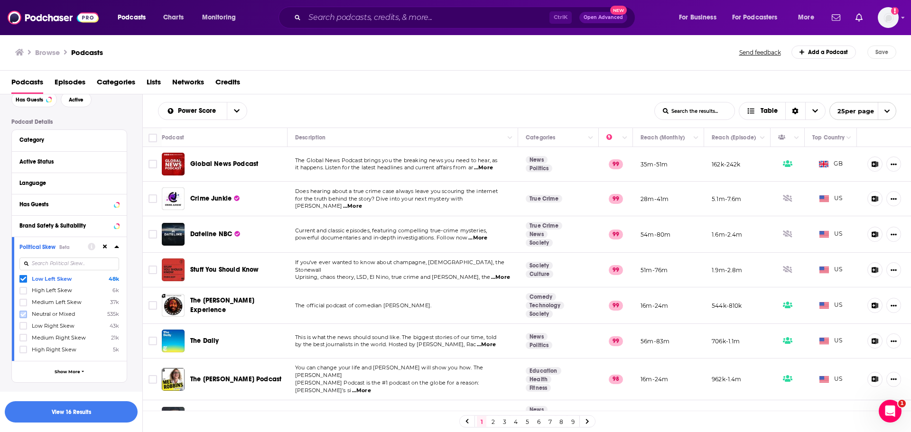
click at [25, 311] on label at bounding box center [23, 315] width 8 height 8
click at [22, 322] on label at bounding box center [23, 326] width 8 height 8
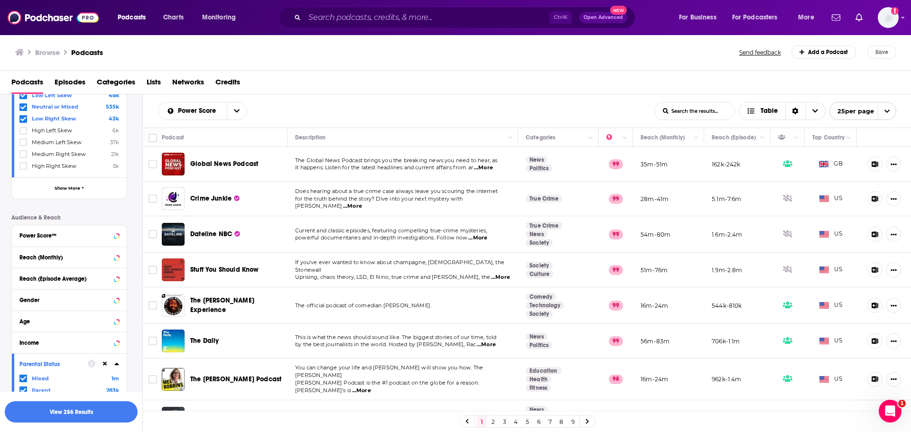
scroll to position [233, 0]
click at [119, 260] on icon at bounding box center [116, 257] width 5 height 8
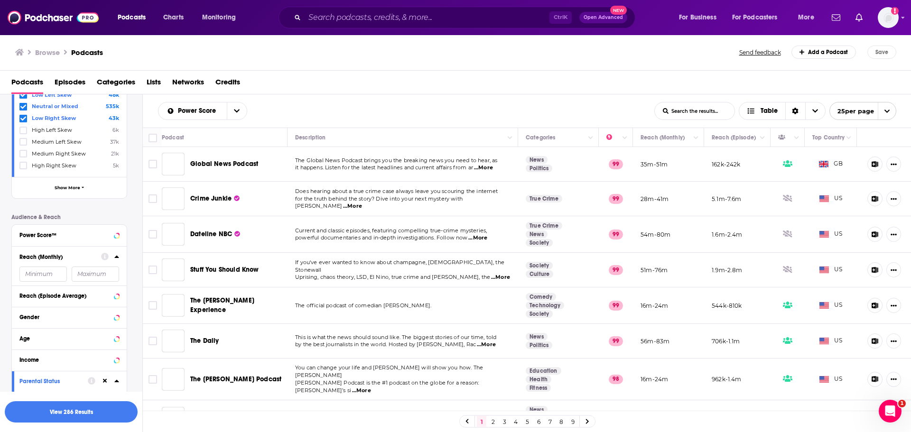
click at [119, 260] on icon at bounding box center [116, 257] width 5 height 8
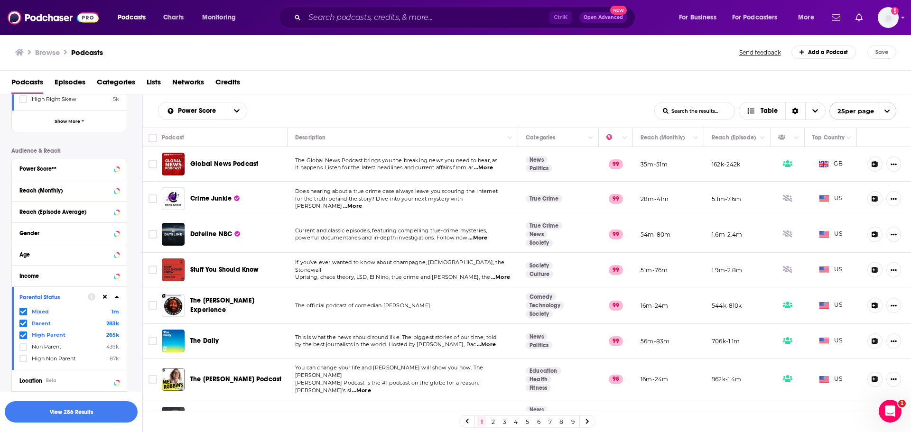
scroll to position [300, 0]
click at [113, 232] on div at bounding box center [110, 232] width 18 height 12
click at [117, 235] on icon at bounding box center [116, 233] width 5 height 8
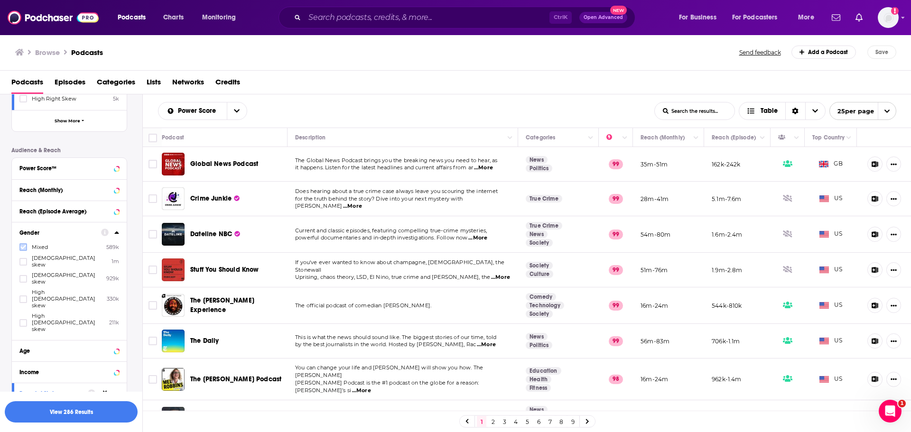
click at [21, 246] on icon at bounding box center [23, 247] width 6 height 6
click at [21, 276] on icon at bounding box center [23, 279] width 6 height 6
click at [22, 320] on icon at bounding box center [23, 323] width 6 height 6
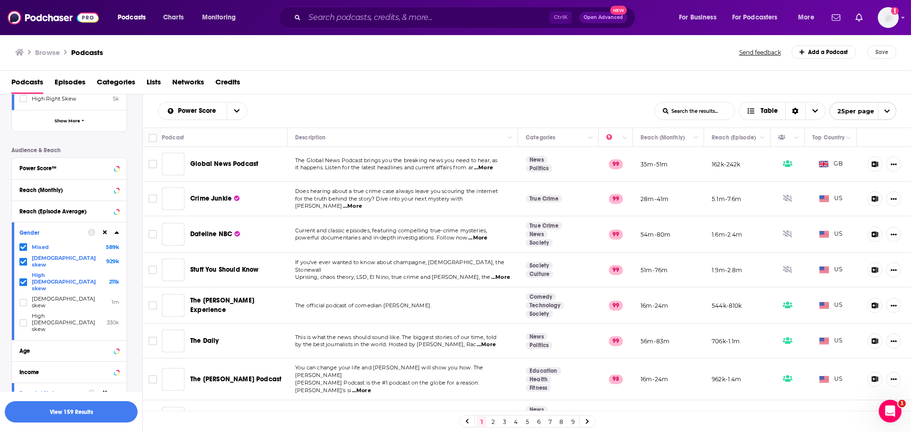
click at [117, 233] on icon at bounding box center [116, 233] width 4 height 2
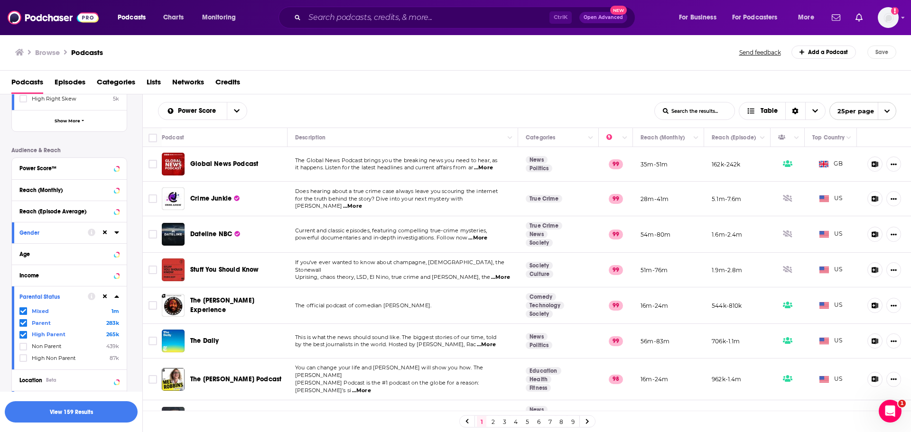
click at [117, 296] on icon at bounding box center [116, 297] width 4 height 2
click at [116, 254] on icon at bounding box center [116, 254] width 4 height 2
click at [32, 279] on span "25 - 34" at bounding box center [40, 280] width 17 height 7
click at [23, 283] on input "multiSelectOption-25-34-1" at bounding box center [23, 283] width 0 height 0
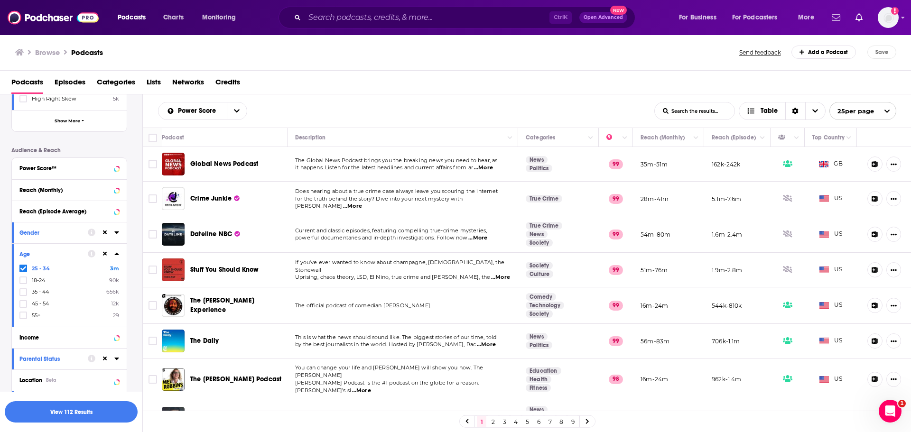
click at [117, 253] on icon at bounding box center [116, 254] width 5 height 8
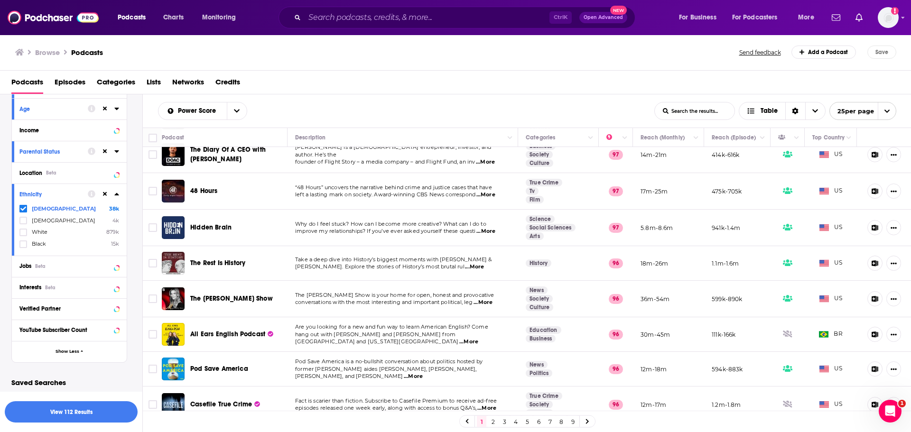
scroll to position [481, 0]
click at [479, 338] on span "...More" at bounding box center [469, 342] width 19 height 8
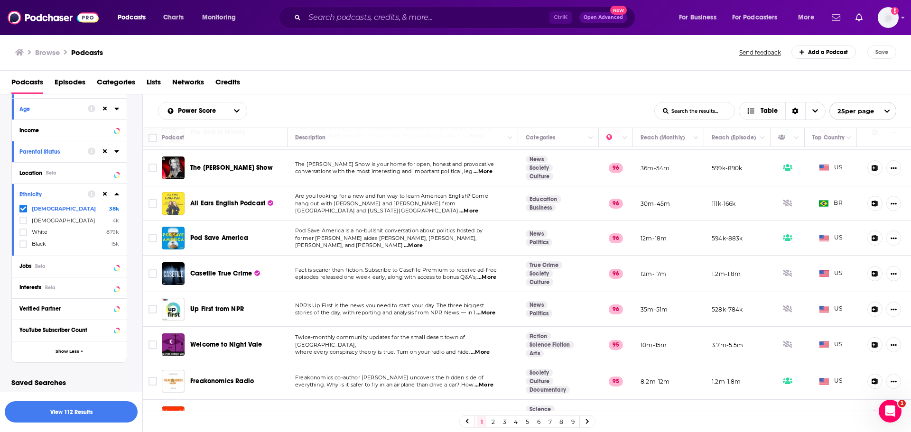
scroll to position [631, 0]
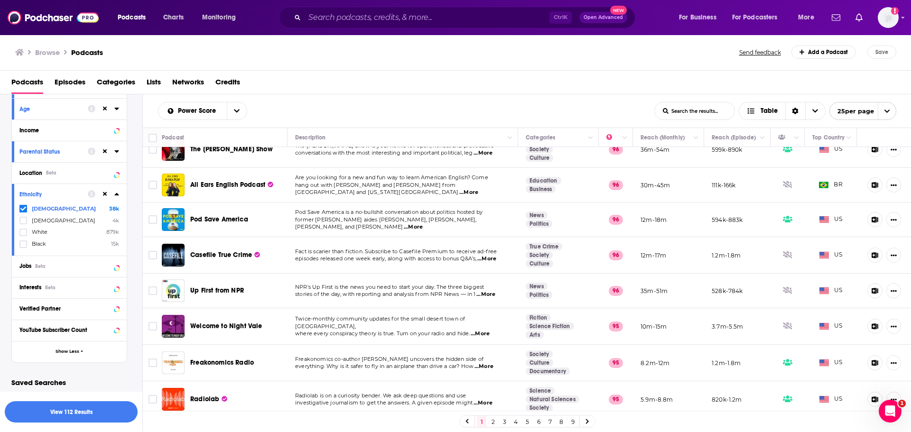
click at [491, 421] on link "2" at bounding box center [492, 421] width 9 height 11
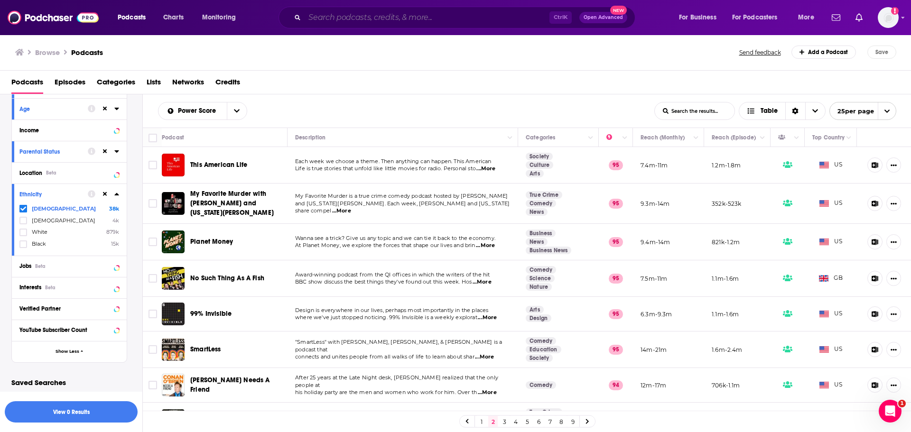
click at [398, 15] on input "Search podcasts, credits, & more..." at bounding box center [427, 17] width 245 height 15
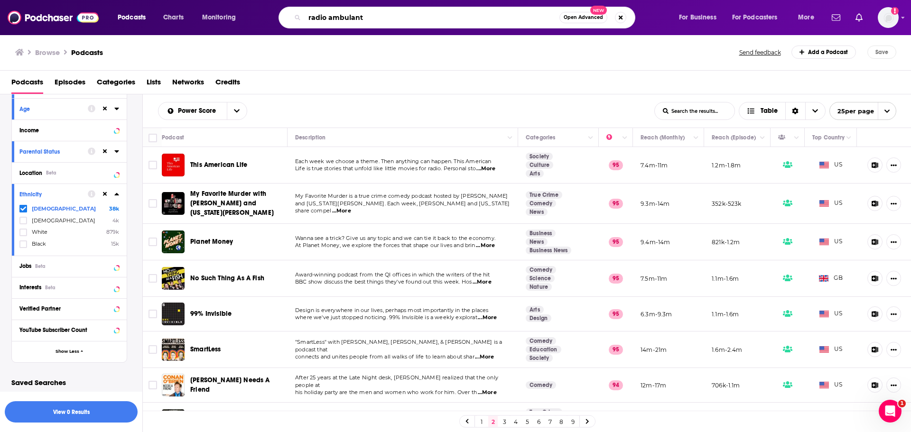
type input "radio ambulante"
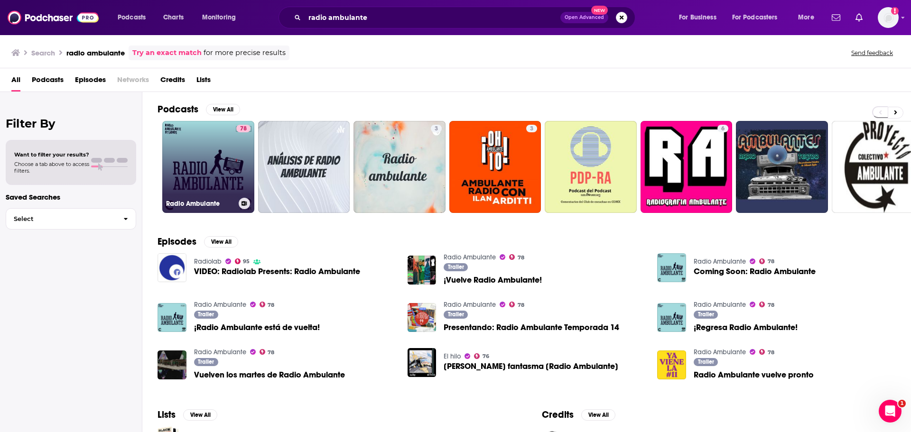
click at [187, 152] on link "78 Radio Ambulante" at bounding box center [208, 167] width 92 height 92
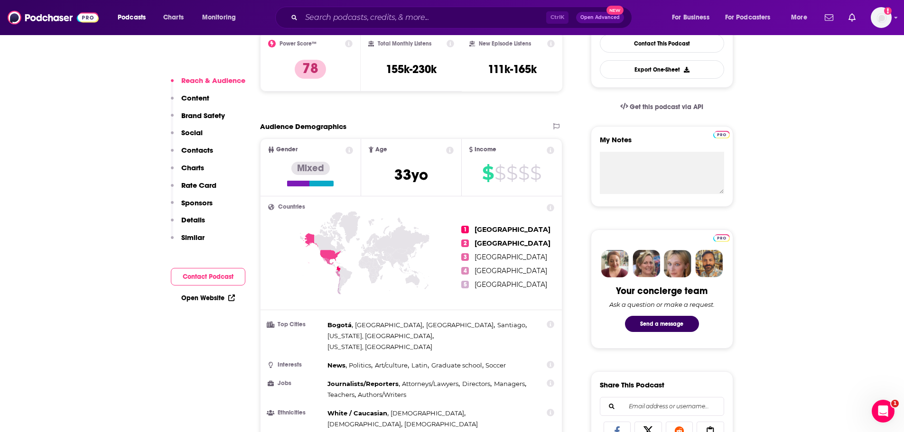
scroll to position [255, 0]
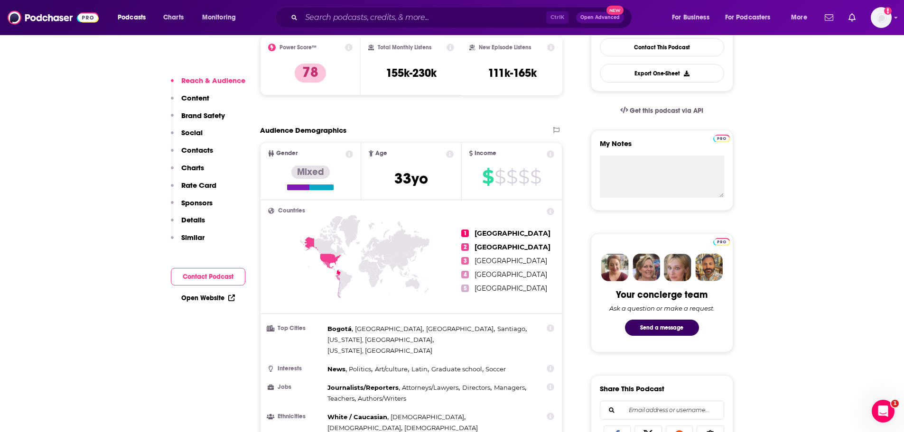
click at [439, 26] on div "Ctrl K Open Advanced New" at bounding box center [453, 18] width 357 height 22
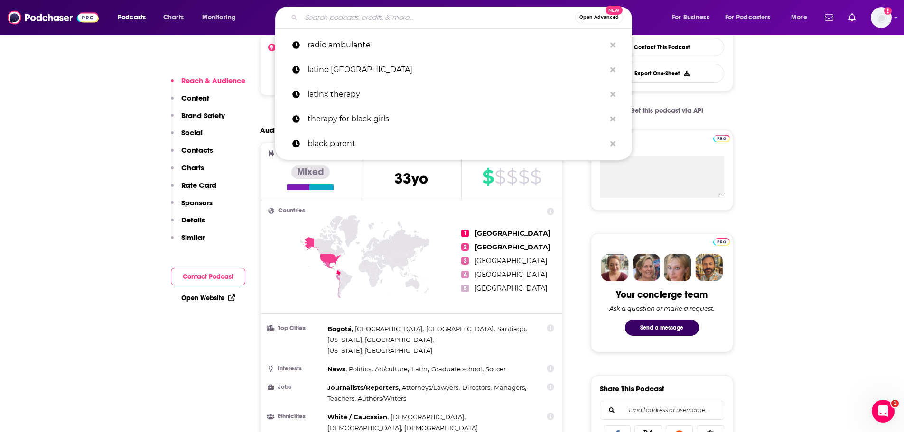
click at [432, 22] on input "Search podcasts, credits, & more..." at bounding box center [438, 17] width 274 height 15
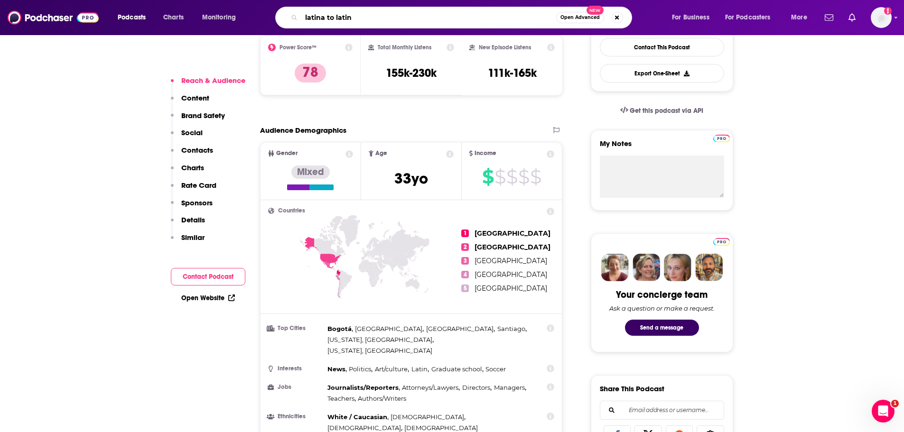
type input "latina to latina"
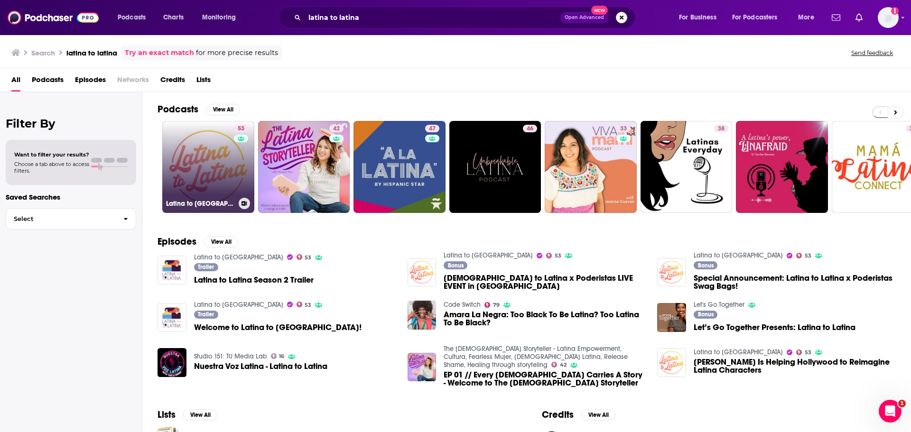
click at [235, 145] on div "53" at bounding box center [242, 161] width 17 height 73
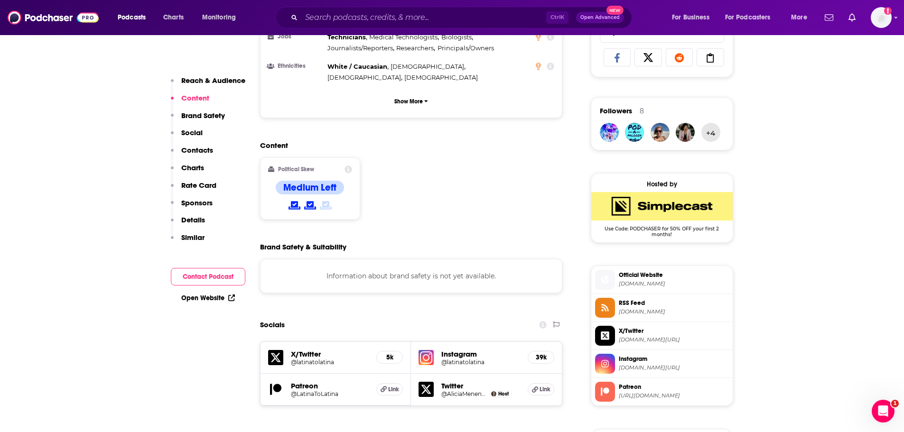
scroll to position [632, 0]
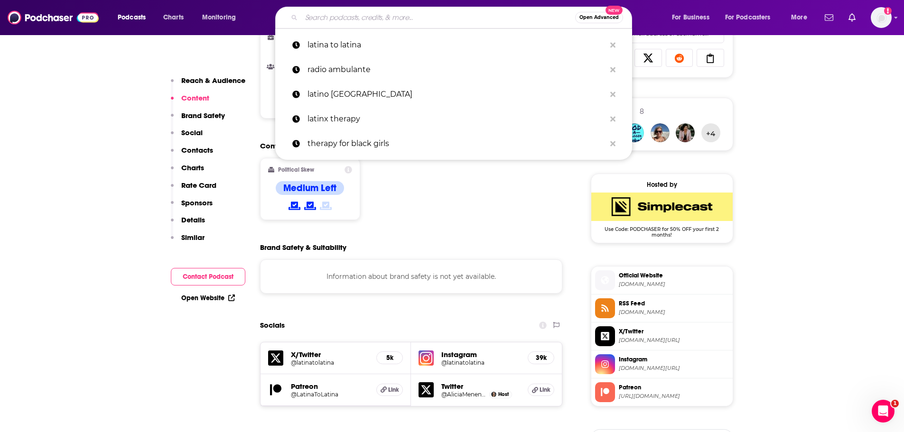
click at [433, 19] on input "Search podcasts, credits, & more..." at bounding box center [438, 17] width 274 height 15
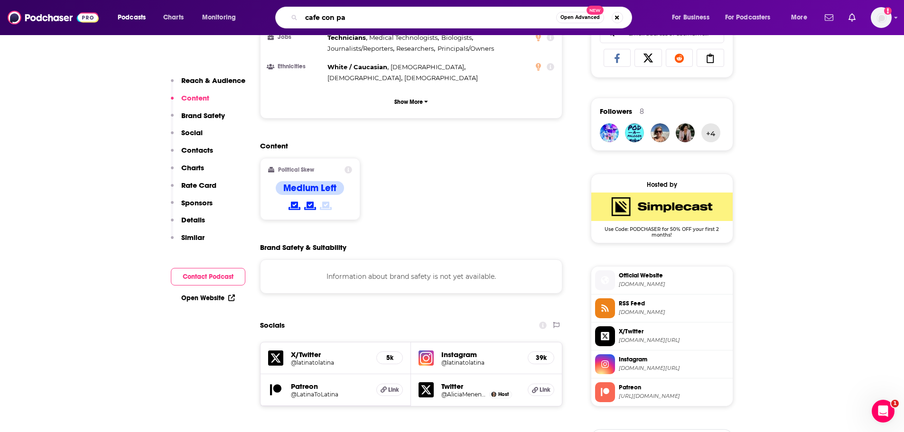
type input "cafe con pam"
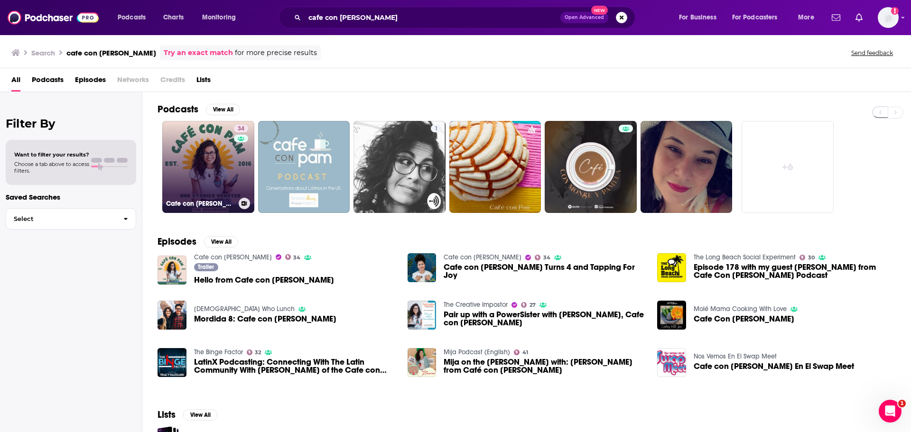
click at [214, 156] on link "34 Cafe con [PERSON_NAME]" at bounding box center [208, 167] width 92 height 92
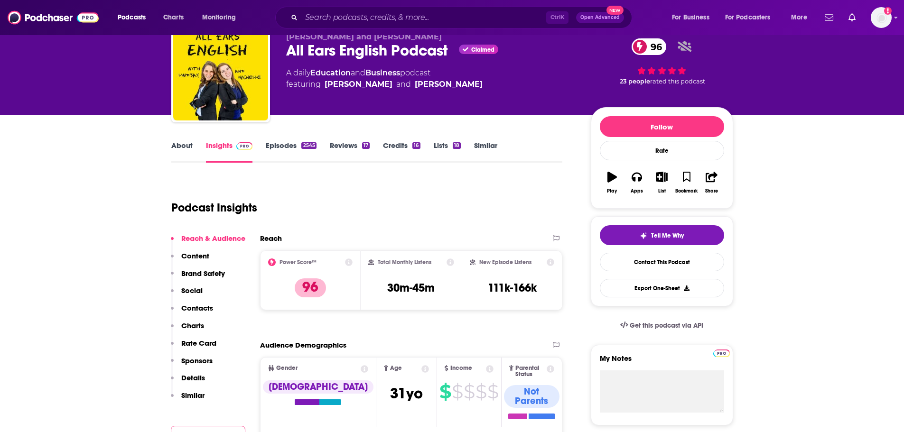
scroll to position [40, 0]
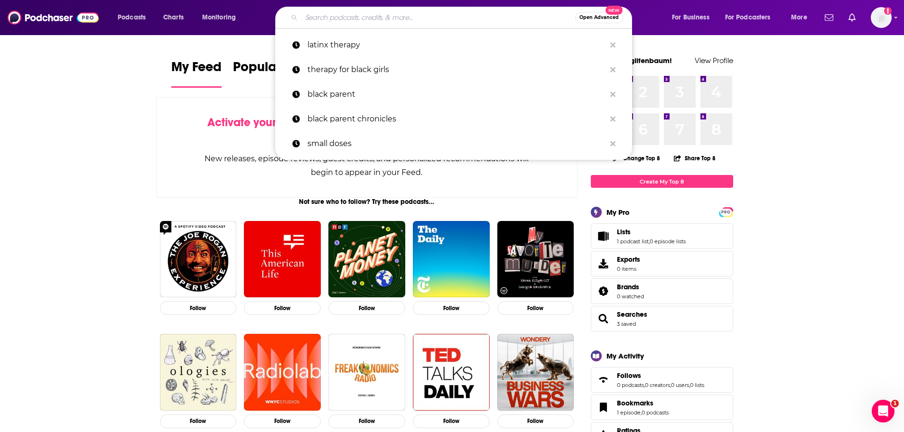
click at [411, 20] on input "Search podcasts, credits, & more..." at bounding box center [438, 17] width 274 height 15
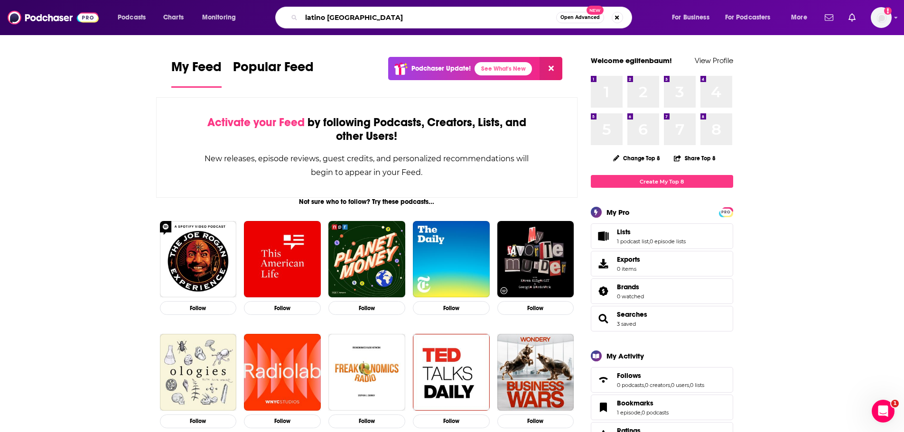
type input "latino usa"
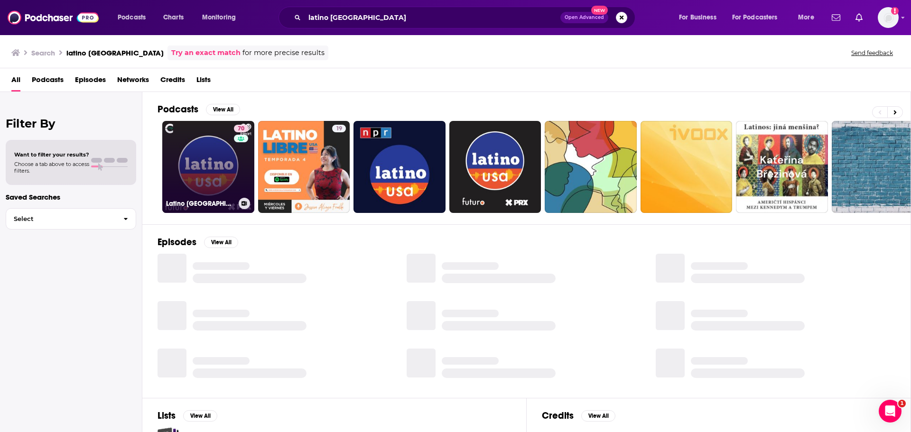
click at [218, 160] on link "70 Latino USA" at bounding box center [208, 167] width 92 height 92
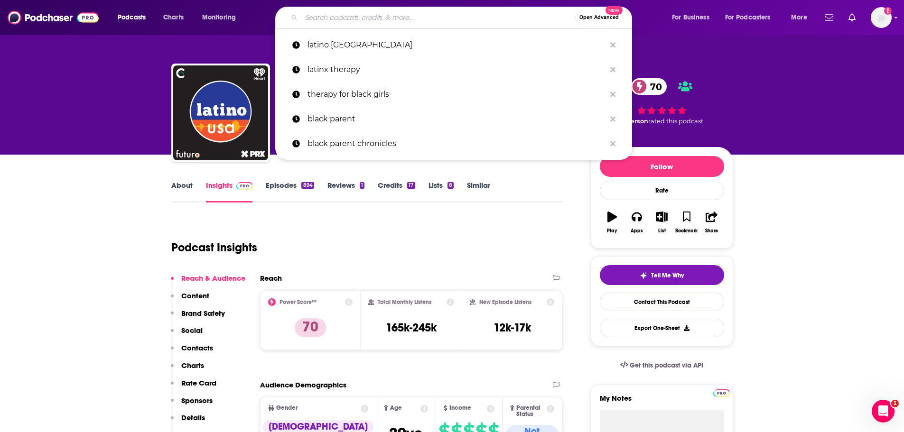
click at [381, 10] on input "Search podcasts, credits, & more..." at bounding box center [438, 17] width 274 height 15
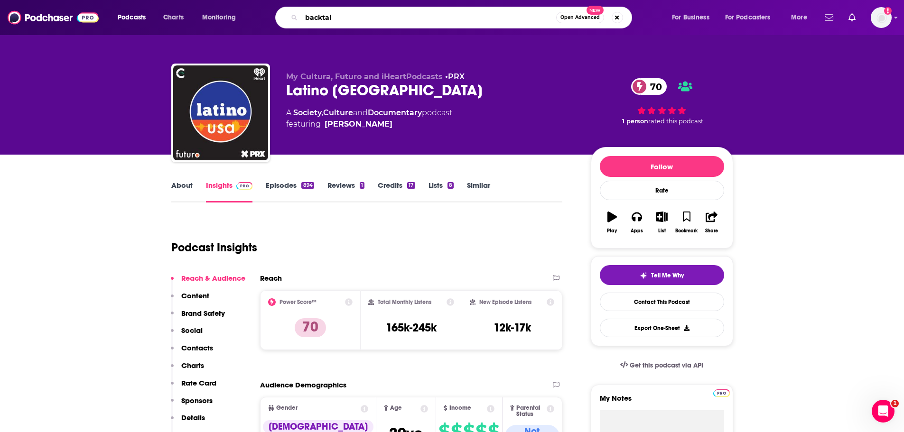
type input "backtalk"
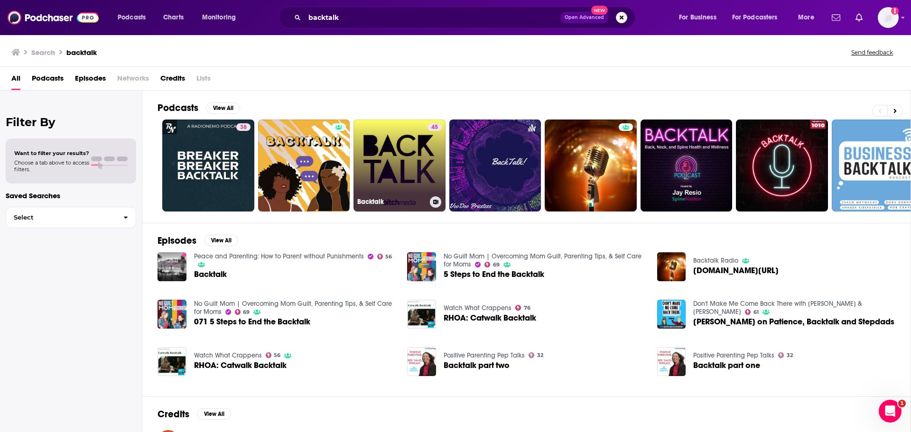
click at [403, 186] on link "45 Backtalk" at bounding box center [400, 166] width 92 height 92
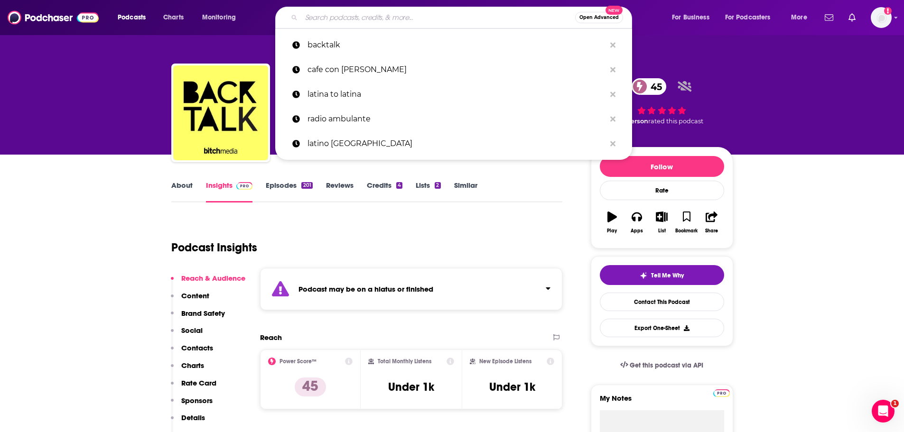
click at [413, 21] on input "Search podcasts, credits, & more..." at bounding box center [438, 17] width 274 height 15
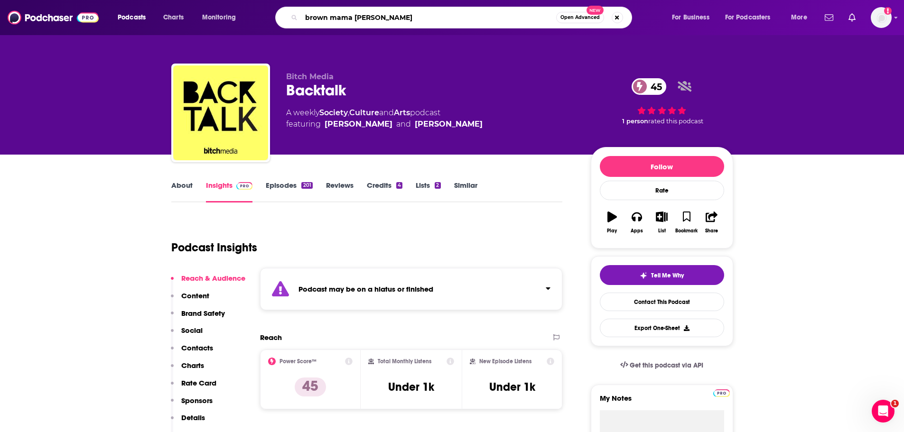
type input "brown mama bear"
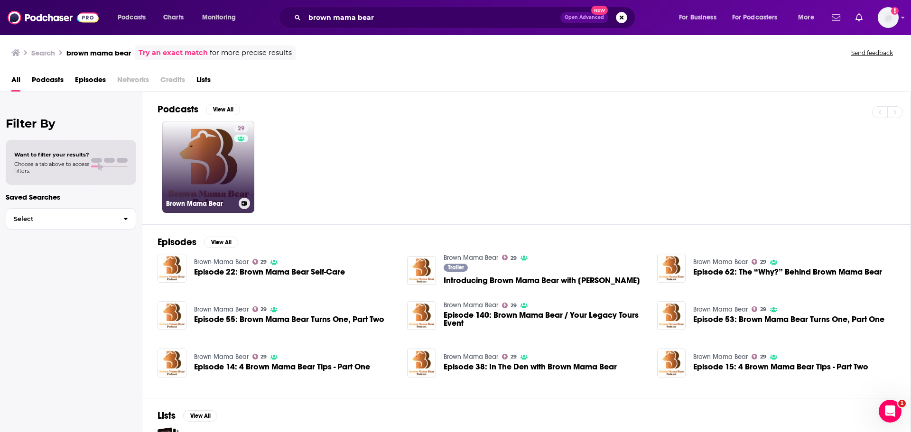
click at [249, 187] on div "29" at bounding box center [242, 161] width 17 height 73
